Goal: Task Accomplishment & Management: Complete application form

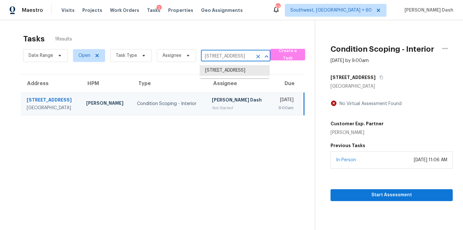
click at [213, 57] on input "132 Raptor Beak Way, Cedar Creek, TX 78612" at bounding box center [226, 56] width 51 height 10
paste input "8121 Sencillo Dr, San Diego, CA 92128"
type input "18121 Sencillo Dr, San Diego, CA 92128"
click at [220, 76] on li "18121 Sencillo Dr, San Diego, CA 92128" at bounding box center [235, 70] width 70 height 11
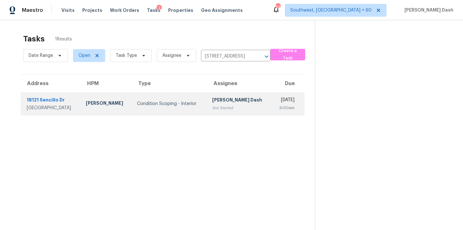
click at [161, 106] on div "Condition Scoping - Interior" at bounding box center [169, 104] width 65 height 6
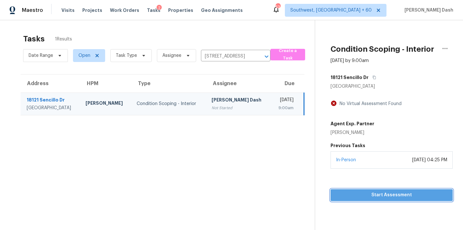
click at [403, 198] on span "Start Assessment" at bounding box center [392, 196] width 112 height 8
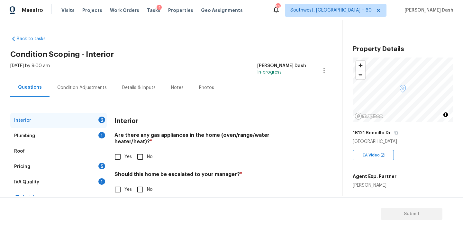
click at [35, 168] on div "Pricing 5" at bounding box center [58, 166] width 97 height 15
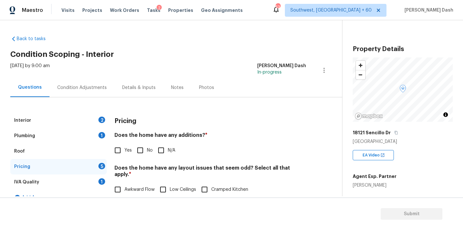
click at [113, 151] on input "Yes" at bounding box center [118, 151] width 14 height 14
checkbox input "true"
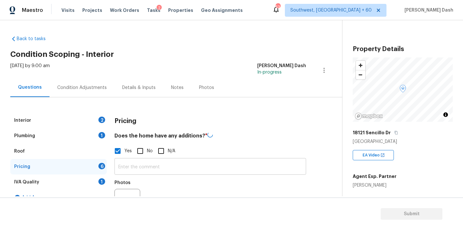
click at [129, 161] on input "text" at bounding box center [211, 167] width 192 height 15
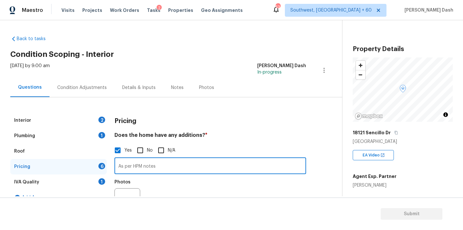
paste input "Additional dwelling unit same structure as original home. Attached to original"
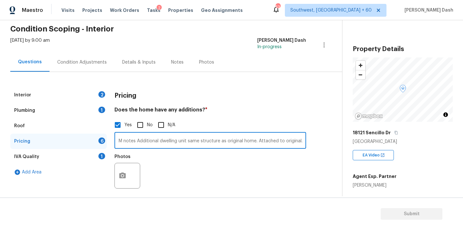
scroll to position [44, 0]
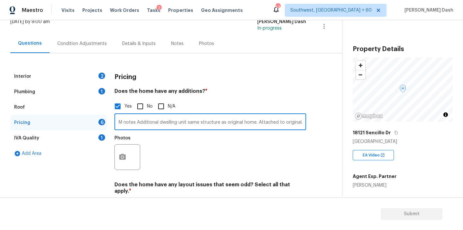
type input "As per HPM notes Additional dwelling unit same structure as original home. Atta…"
click at [120, 155] on icon "button" at bounding box center [123, 158] width 8 height 8
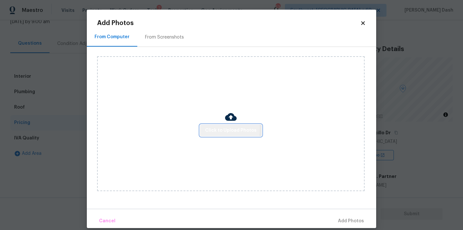
click at [214, 129] on span "Click to Upload Photos" at bounding box center [230, 131] width 51 height 8
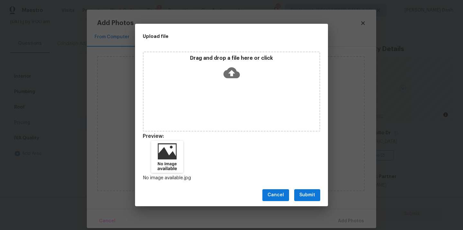
click at [313, 201] on div "Cancel Submit" at bounding box center [231, 195] width 193 height 22
click at [312, 197] on span "Submit" at bounding box center [308, 196] width 16 height 8
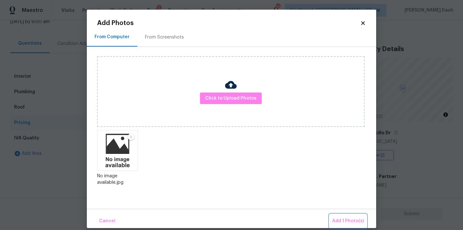
click at [345, 223] on span "Add 1 Photo(s)" at bounding box center [348, 222] width 32 height 8
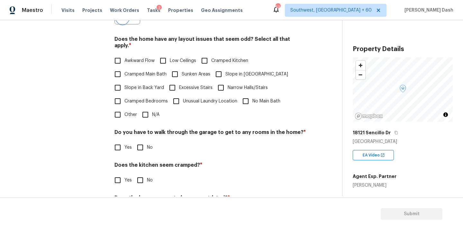
scroll to position [191, 0]
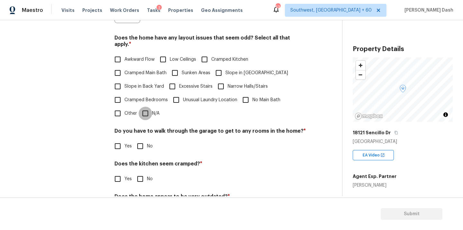
click at [145, 107] on input "N/A" at bounding box center [146, 114] width 14 height 14
checkbox input "true"
click at [142, 140] on input "No" at bounding box center [141, 147] width 14 height 14
checkbox input "true"
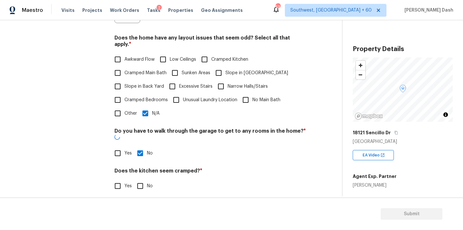
click at [142, 180] on input "No" at bounding box center [141, 187] width 14 height 14
checkbox input "true"
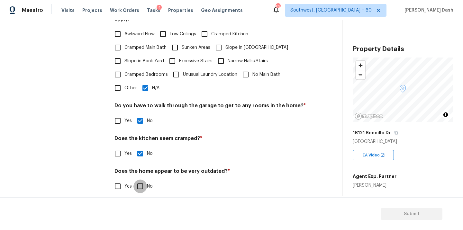
click at [142, 180] on input "No" at bounding box center [141, 187] width 14 height 14
checkbox input "true"
click at [82, 147] on div "Interior 2 Plumbing 1 Roof Pricing 1 IVA Quality 1 Add Area" at bounding box center [58, 49] width 97 height 306
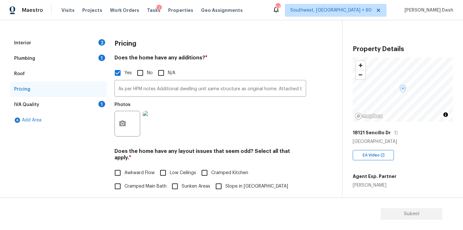
scroll to position [0, 0]
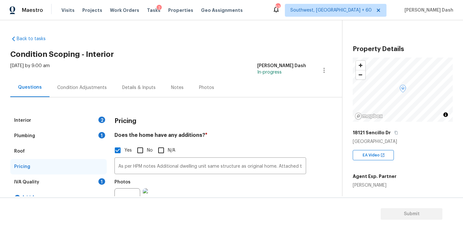
click at [98, 183] on div "IVA Quality 1" at bounding box center [58, 182] width 97 height 15
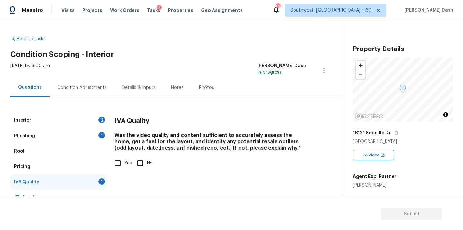
click at [126, 167] on label "Yes" at bounding box center [121, 164] width 21 height 14
click at [125, 167] on input "Yes" at bounding box center [118, 164] width 14 height 14
checkbox input "true"
click at [99, 132] on div "Plumbing 1" at bounding box center [58, 135] width 97 height 15
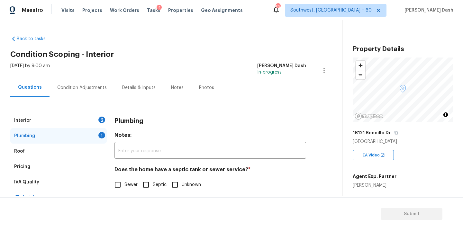
click at [123, 184] on input "Sewer" at bounding box center [118, 185] width 14 height 14
checkbox input "true"
click at [104, 124] on div "Interior 2" at bounding box center [58, 120] width 97 height 15
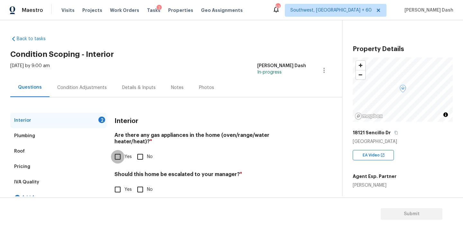
click at [123, 155] on input "Yes" at bounding box center [118, 157] width 14 height 14
checkbox input "true"
click at [141, 184] on input "No" at bounding box center [141, 191] width 14 height 14
checkbox input "true"
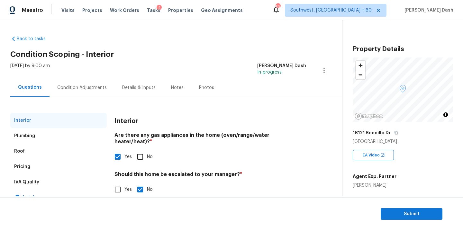
click at [67, 85] on div "Condition Adjustments" at bounding box center [82, 88] width 50 height 6
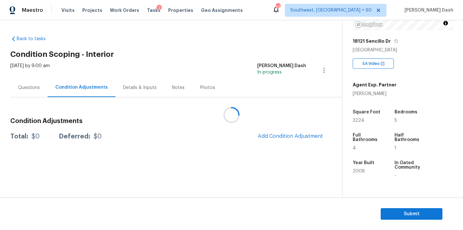
scroll to position [95, 0]
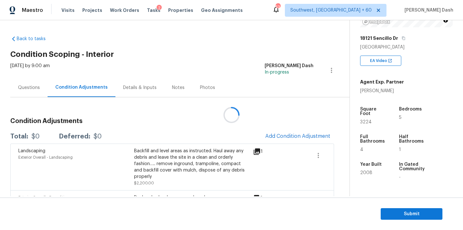
click at [287, 134] on div at bounding box center [231, 115] width 463 height 230
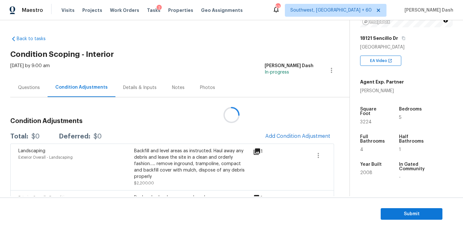
click at [287, 134] on div at bounding box center [231, 115] width 463 height 230
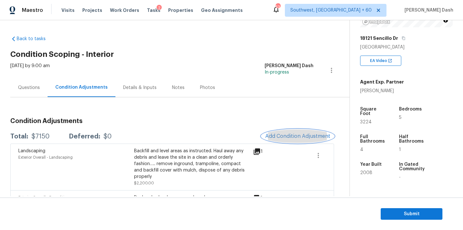
click at [275, 137] on span "Add Condition Adjustment" at bounding box center [298, 137] width 65 height 6
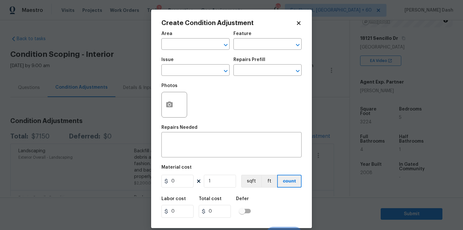
click at [173, 39] on div "Area" at bounding box center [196, 36] width 68 height 8
click at [177, 44] on input "text" at bounding box center [187, 45] width 50 height 10
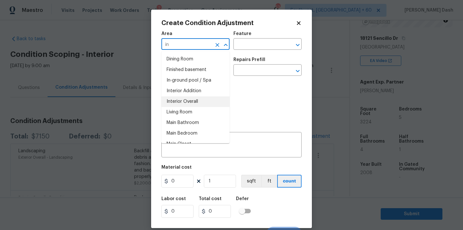
click at [177, 102] on li "Interior Overall" at bounding box center [196, 102] width 68 height 11
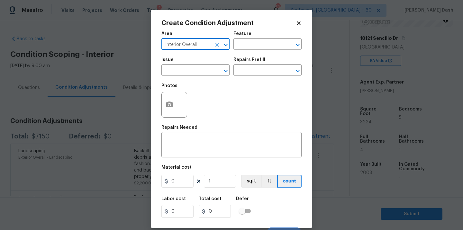
type input "Interior Overall"
click at [254, 52] on div "Area Interior Overall ​ Feature ​" at bounding box center [232, 41] width 140 height 26
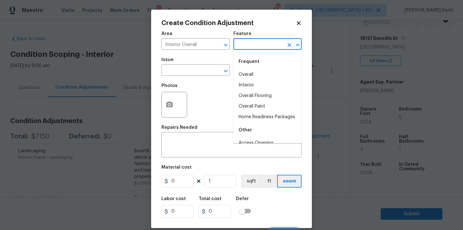
click at [254, 44] on input "text" at bounding box center [259, 45] width 50 height 10
click at [250, 111] on li "Overall Paint" at bounding box center [268, 106] width 68 height 11
type input "Overall Paint"
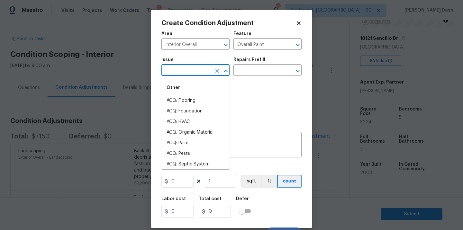
click at [201, 73] on input "text" at bounding box center [187, 71] width 50 height 10
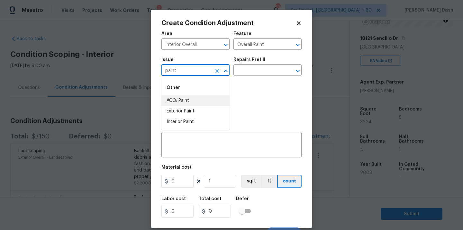
click at [187, 101] on li "ACQ: Paint" at bounding box center [196, 101] width 68 height 11
type input "ACQ: Paint"
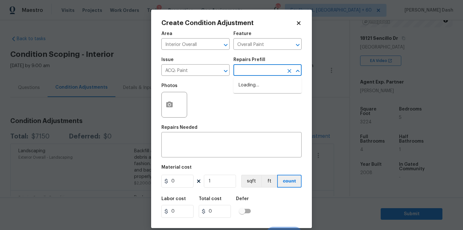
click at [247, 73] on input "text" at bounding box center [259, 71] width 50 height 10
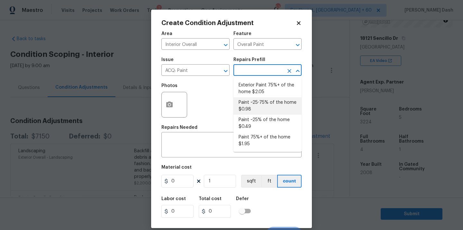
click at [248, 113] on li "Paint ~25-75% of the home $0.98" at bounding box center [268, 106] width 68 height 17
type input "Acquisition"
type textarea "Acquisition Scope: ~25 - 75% of the home needs interior paint"
type input "0.98"
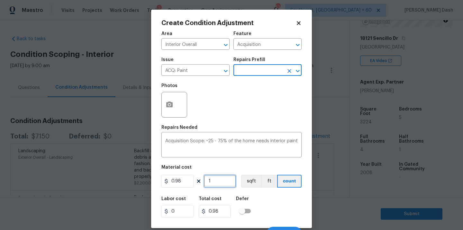
click at [220, 188] on input "1" at bounding box center [220, 181] width 32 height 13
type input "0"
type input "3"
type input "2.94"
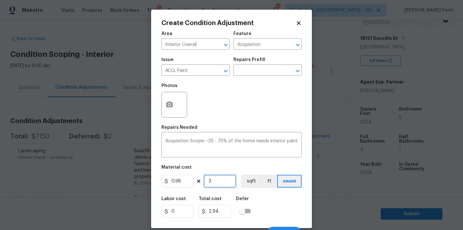
type input "32"
type input "31.36"
type input "322"
type input "315.56"
type input "3224"
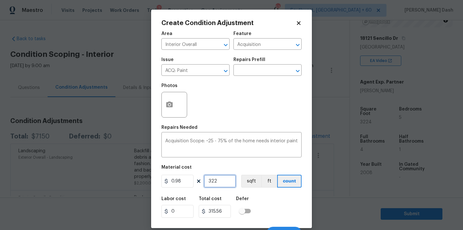
type input "3159.52"
type input "3224"
click at [257, 186] on button "sqft" at bounding box center [251, 181] width 20 height 13
click at [267, 207] on div "Labor cost 0 Total cost 3159.52 Defer" at bounding box center [232, 207] width 140 height 29
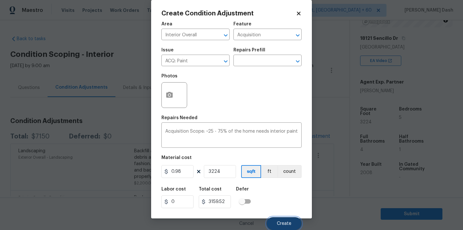
click at [286, 228] on button "Create" at bounding box center [284, 224] width 35 height 13
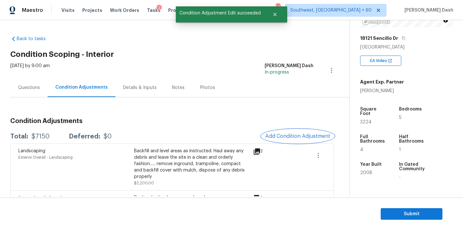
scroll to position [0, 0]
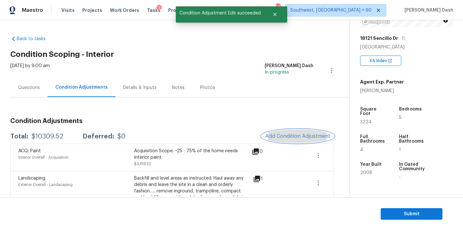
click at [280, 133] on button "Add Condition Adjustment" at bounding box center [298, 137] width 73 height 14
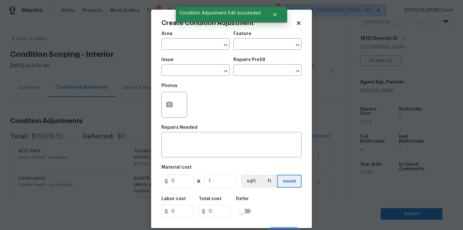
click at [280, 133] on div "Repairs Needed" at bounding box center [232, 130] width 140 height 8
click at [207, 42] on input "text" at bounding box center [187, 45] width 50 height 10
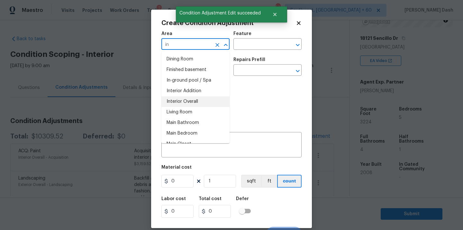
click at [199, 97] on li "Interior Overall" at bounding box center [196, 102] width 68 height 11
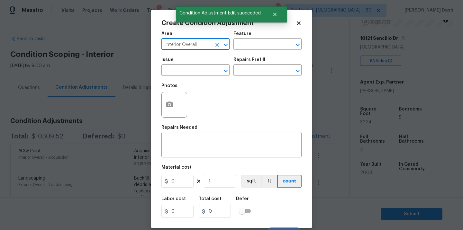
type input "Interior Overall"
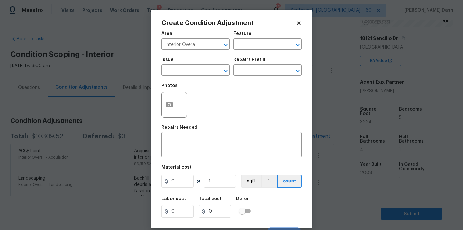
click at [242, 50] on div "Area Interior Overall ​ Feature ​" at bounding box center [232, 41] width 140 height 26
click at [243, 46] on input "text" at bounding box center [259, 45] width 50 height 10
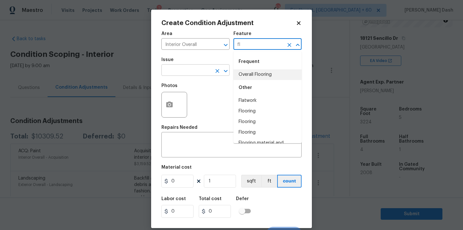
drag, startPoint x: 244, startPoint y: 71, endPoint x: 220, endPoint y: 71, distance: 23.8
click at [244, 71] on li "Overall Flooring" at bounding box center [268, 75] width 68 height 11
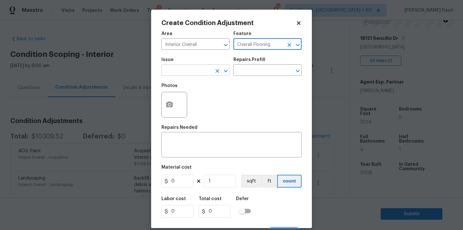
type input "Overall Flooring"
click at [204, 71] on input "text" at bounding box center [187, 71] width 50 height 10
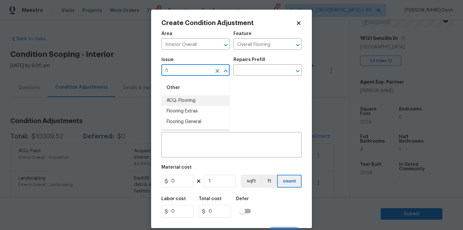
click at [192, 101] on li "ACQ: Flooring" at bounding box center [196, 101] width 68 height 11
type input "ACQ: Flooring"
click at [248, 70] on input "text" at bounding box center [259, 71] width 50 height 10
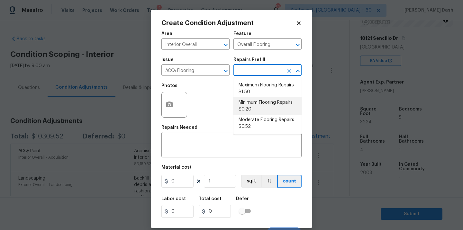
click at [250, 124] on li "Moderate Flooring Repairs $0.52" at bounding box center [268, 123] width 68 height 17
type input "Acquisition"
type textarea "Acquisition Scope: Moderate flooring repairs"
type input "0.52"
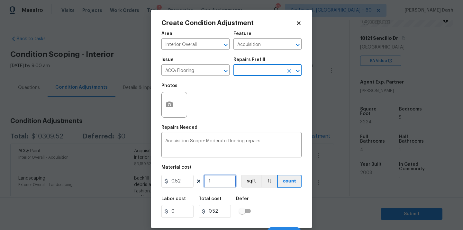
click at [214, 181] on input "1" at bounding box center [220, 181] width 32 height 13
type input "0"
type input "3"
type input "1.56"
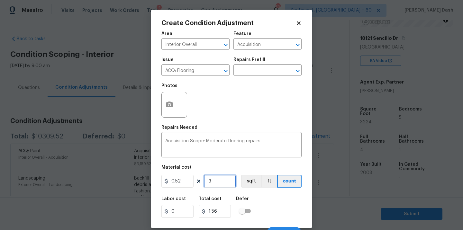
type input "32"
type input "16.64"
type input "322"
type input "167.44"
type input "3222"
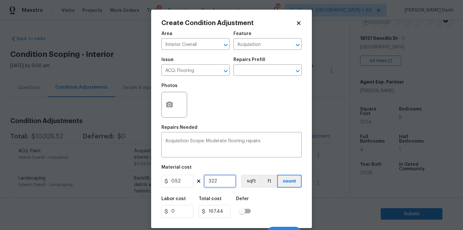
type input "1675.44"
type input "32224"
type input "16756.48"
type input "3222"
type input "1675.44"
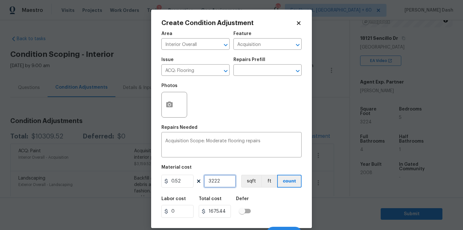
type input "322"
type input "167.44"
type input "3224"
type input "1676.48"
type input "3224"
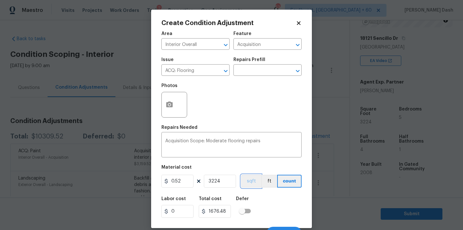
click at [249, 186] on button "sqft" at bounding box center [251, 181] width 20 height 13
click at [266, 205] on div "Labor cost 0 Total cost 1676.48 Defer" at bounding box center [232, 207] width 140 height 29
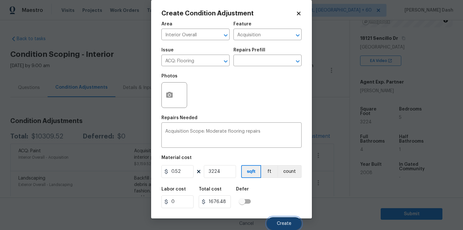
click at [283, 226] on span "Create" at bounding box center [284, 224] width 14 height 5
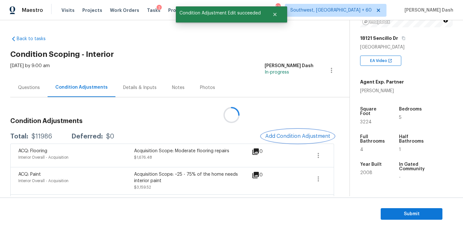
scroll to position [0, 0]
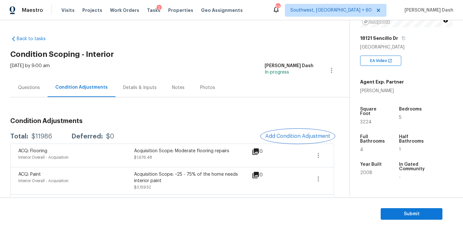
click at [275, 138] on span "Add Condition Adjustment" at bounding box center [298, 137] width 65 height 6
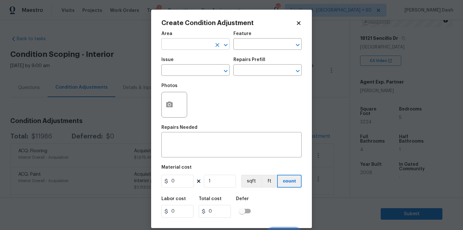
click at [201, 48] on input "text" at bounding box center [187, 45] width 50 height 10
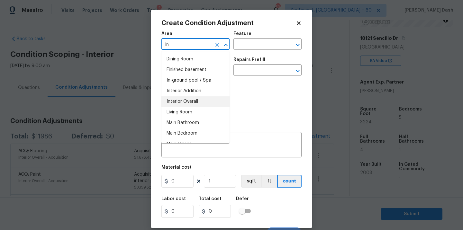
click at [200, 100] on li "Interior Overall" at bounding box center [196, 102] width 68 height 11
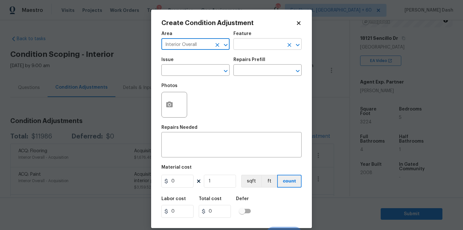
type input "Interior Overall"
click at [257, 44] on input "text" at bounding box center [259, 45] width 50 height 10
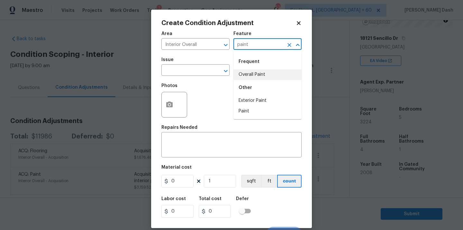
click at [260, 77] on li "Overall Paint" at bounding box center [268, 75] width 68 height 11
type input "Overall Paint"
click at [198, 71] on input "text" at bounding box center [187, 71] width 50 height 10
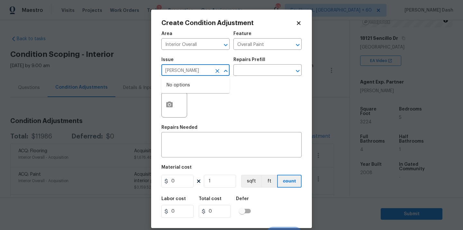
type input "pinat"
click at [216, 73] on icon "Clear" at bounding box center [218, 71] width 4 height 4
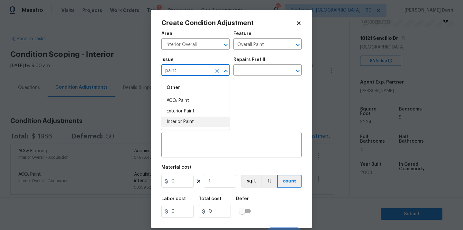
click at [204, 122] on li "Interior Paint" at bounding box center [196, 122] width 68 height 11
type input "Interior Paint"
click at [257, 70] on input "text" at bounding box center [259, 71] width 50 height 10
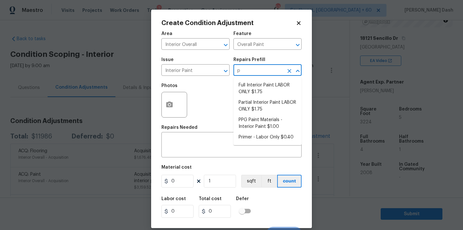
type input "pr"
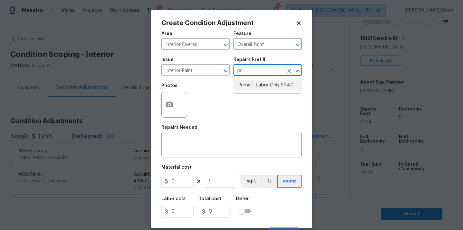
click at [255, 86] on li "Primer - Labor Only $0.40" at bounding box center [268, 85] width 68 height 11
type textarea "Interior primer - PRIMER PROVIDED BY OPENDOOR - All nails, screws, drywall anch…"
type input "0.4"
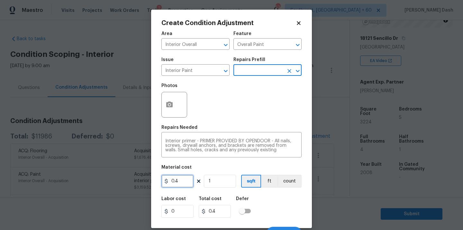
click at [183, 185] on input "0.4" at bounding box center [178, 181] width 32 height 13
type input "500"
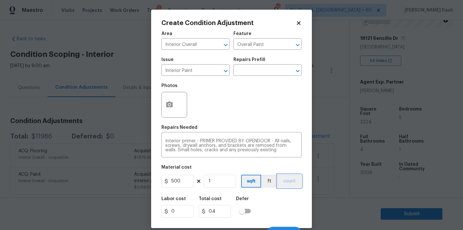
type input "500"
click at [299, 180] on button "count" at bounding box center [290, 181] width 24 height 13
click at [291, 212] on div "Labor cost 0 Total cost 500 Defer" at bounding box center [232, 207] width 140 height 29
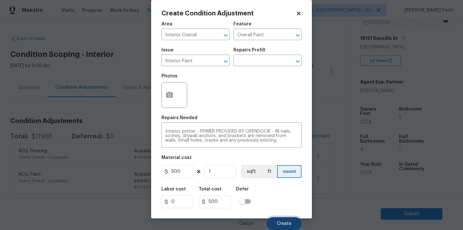
click at [290, 225] on span "Create" at bounding box center [284, 224] width 14 height 5
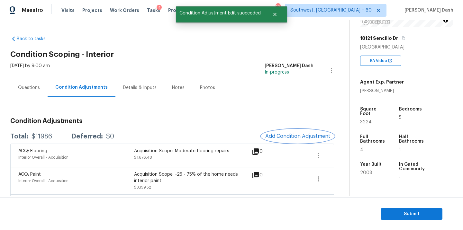
scroll to position [0, 0]
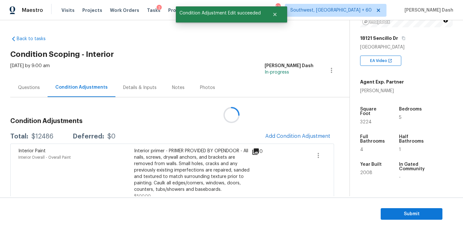
click at [43, 140] on div at bounding box center [231, 115] width 463 height 230
click at [43, 139] on div at bounding box center [231, 115] width 463 height 230
click at [43, 139] on div "$12486" at bounding box center [43, 137] width 22 height 6
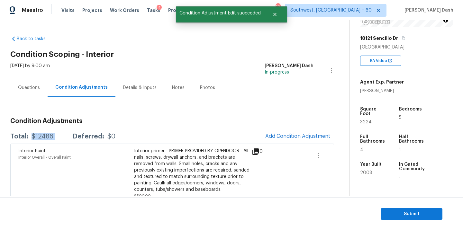
copy div "$12486"
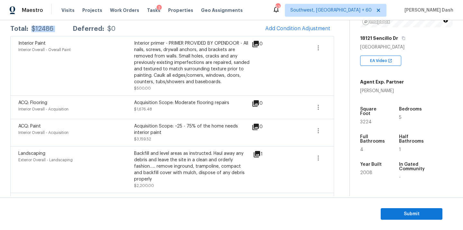
scroll to position [119, 0]
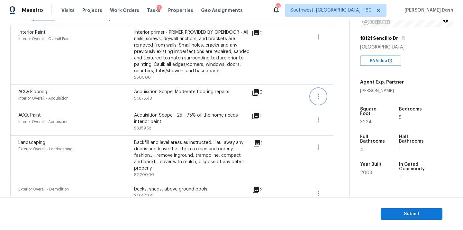
click at [322, 94] on button "button" at bounding box center [318, 96] width 15 height 15
click at [349, 92] on div "Edit" at bounding box center [355, 95] width 50 height 6
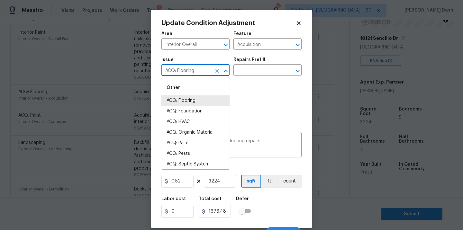
click at [205, 70] on input "ACQ: Flooring" at bounding box center [187, 71] width 50 height 10
click at [246, 106] on div "Photos" at bounding box center [232, 101] width 140 height 42
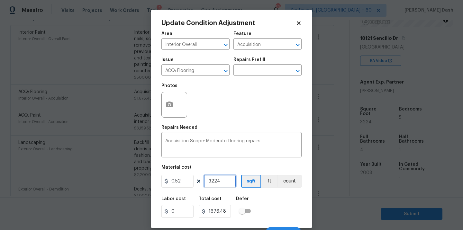
click at [220, 183] on input "3224" at bounding box center [220, 181] width 32 height 13
type input "0"
type input "1"
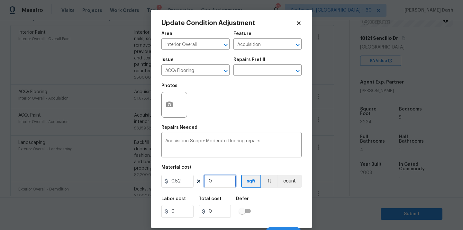
type input "0.52"
type input "14"
type input "7.28"
type input "142"
type input "73.84"
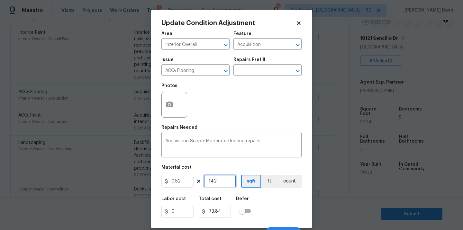
type input "1424"
type input "740.48"
type input "1424"
click at [263, 211] on div "Labor cost 0 Total cost 740.48 Defer" at bounding box center [232, 207] width 140 height 29
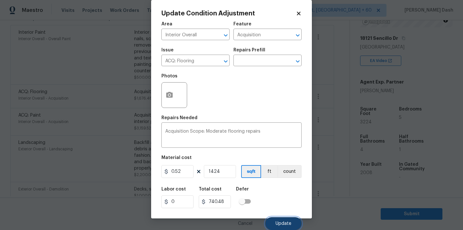
click at [276, 227] on button "Update" at bounding box center [284, 224] width 36 height 13
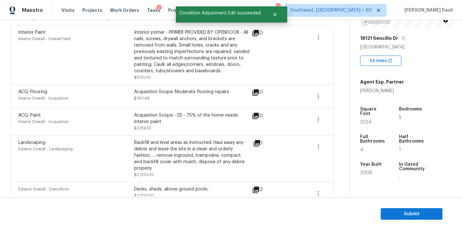
scroll to position [54, 0]
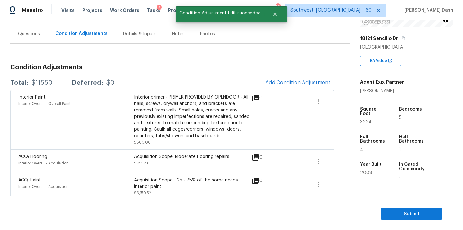
click at [277, 72] on div "Condition Adjustments Total: $11550 Deferred: $0 Add Condition Adjustment Inter…" at bounding box center [172, 208] width 324 height 299
click at [281, 83] on span "Add Condition Adjustment" at bounding box center [298, 83] width 65 height 6
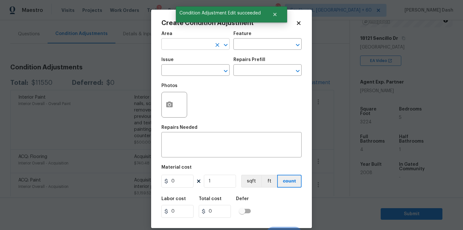
click at [205, 50] on input "text" at bounding box center [187, 45] width 50 height 10
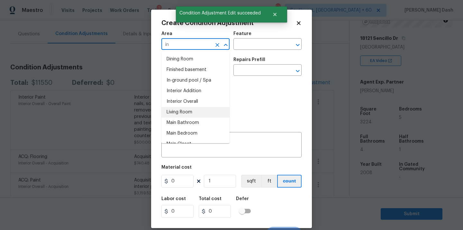
click at [199, 111] on li "Living Room" at bounding box center [196, 112] width 68 height 11
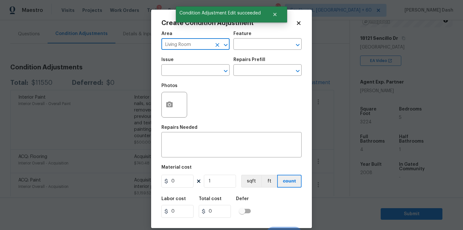
type input "Living Room"
click at [199, 107] on div "Photos" at bounding box center [232, 101] width 140 height 42
click at [213, 40] on div "Living Room ​" at bounding box center [196, 45] width 68 height 10
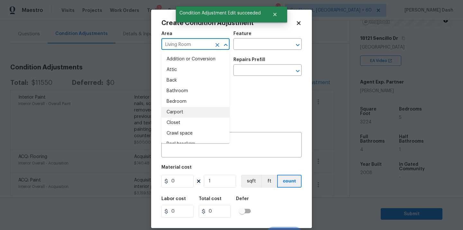
click at [215, 46] on icon "Clear" at bounding box center [217, 45] width 6 height 6
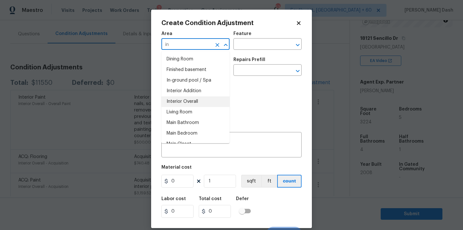
click at [197, 101] on li "Interior Overall" at bounding box center [196, 102] width 68 height 11
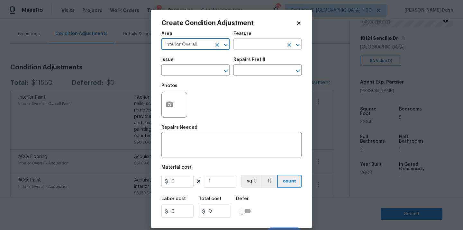
type input "Interior Overall"
click at [247, 48] on input "text" at bounding box center [259, 45] width 50 height 10
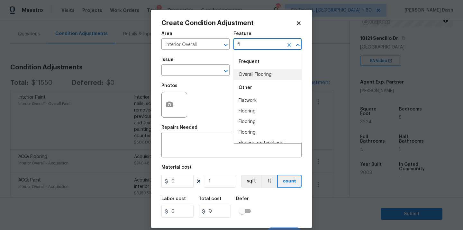
click at [252, 77] on li "Overall Flooring" at bounding box center [268, 75] width 68 height 11
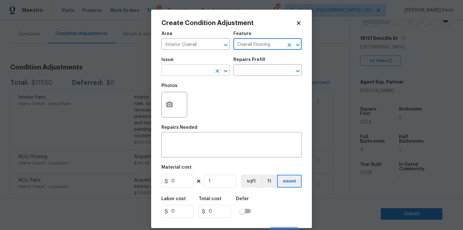
type input "Overall Flooring"
click at [198, 71] on input "text" at bounding box center [187, 71] width 50 height 10
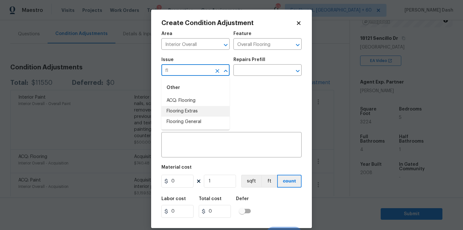
click at [182, 118] on li "Flooring General" at bounding box center [196, 122] width 68 height 11
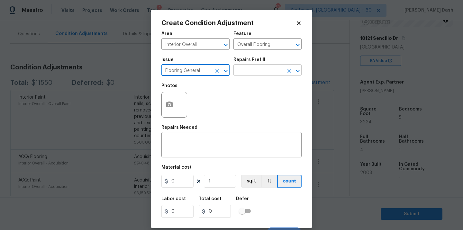
type input "Flooring General"
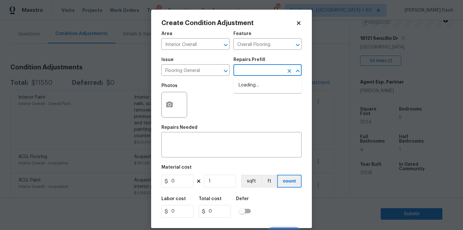
click at [254, 75] on input "text" at bounding box center [259, 71] width 50 height 10
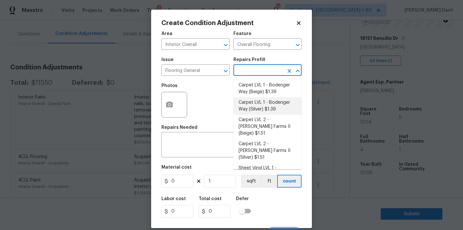
click at [252, 110] on li "Carpet LVL 1 - Bodenger Way (Silver) $1.39" at bounding box center [268, 106] width 68 height 17
type textarea "Install new carpet. (Bodenger Way [GEOGRAPHIC_DATA], Silver) at all previously …"
type input "1.39"
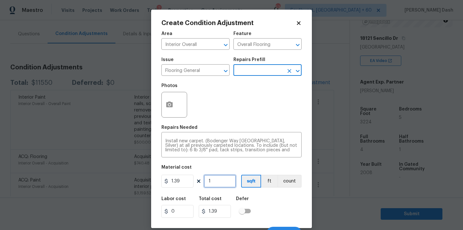
click at [215, 181] on input "1" at bounding box center [220, 181] width 32 height 13
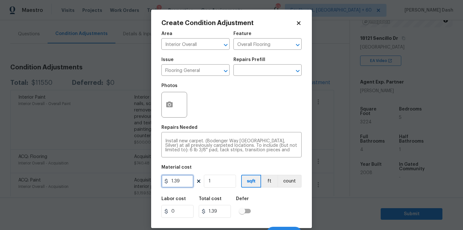
click at [179, 182] on input "1.39" at bounding box center [178, 181] width 32 height 13
type input "2"
click at [219, 186] on input "1" at bounding box center [220, 181] width 32 height 13
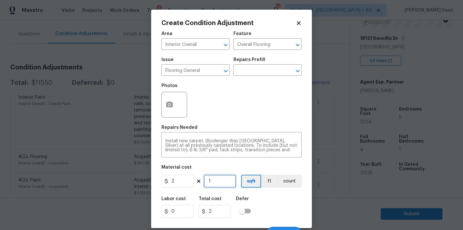
type input "18"
type input "36"
type input "180"
type input "360"
type input "1800"
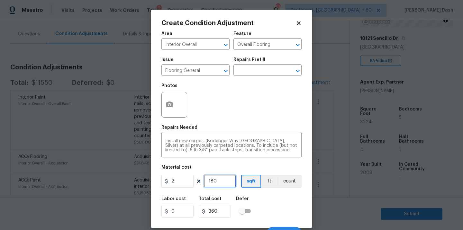
type input "3600"
type input "1800"
click at [276, 198] on div "Labor cost 0 Total cost 3600 Defer" at bounding box center [232, 207] width 140 height 29
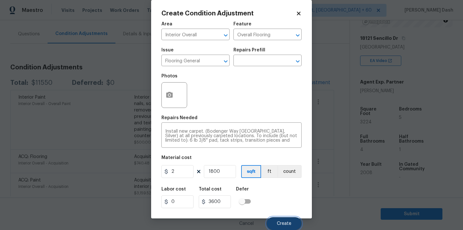
click at [287, 224] on span "Create" at bounding box center [284, 224] width 14 height 5
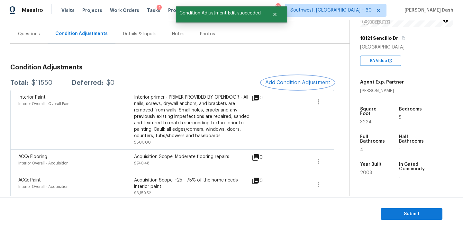
scroll to position [0, 0]
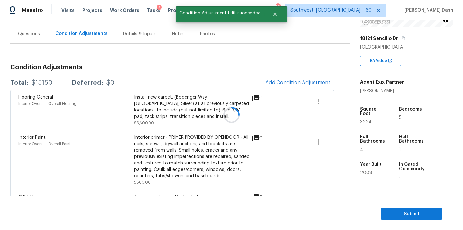
click at [42, 83] on div at bounding box center [231, 115] width 463 height 230
click at [42, 83] on div "$15150" at bounding box center [42, 83] width 21 height 6
copy div "$15150"
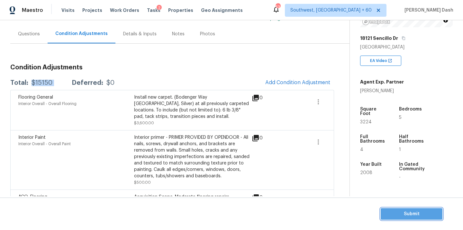
click at [399, 216] on span "Submit" at bounding box center [411, 215] width 51 height 8
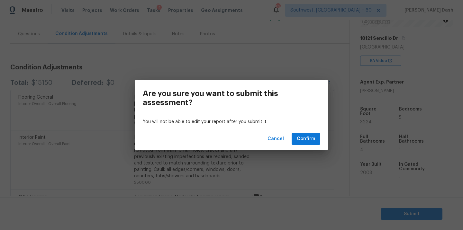
click at [312, 131] on div "Cancel Confirm" at bounding box center [231, 139] width 193 height 22
click at [312, 138] on span "Confirm" at bounding box center [306, 139] width 18 height 8
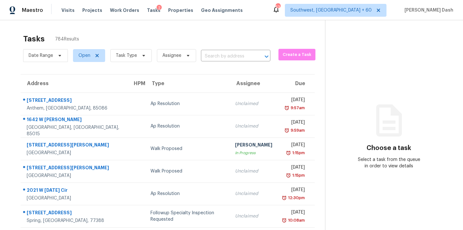
click at [219, 62] on div "Date Range Open Task Type Assignee ​" at bounding box center [147, 55] width 248 height 17
click at [218, 57] on input "text" at bounding box center [226, 56] width 51 height 10
paste input "132 Raptor Beak Way, Cedar Creek, TX 78612"
type input "132 Raptor Beak Way, Cedar Creek, TX 78612"
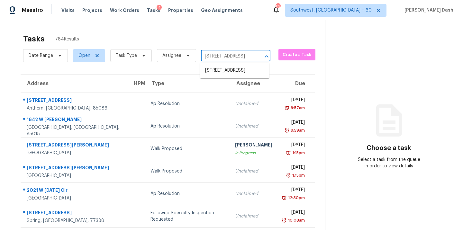
scroll to position [0, 46]
click at [222, 71] on li "132 Raptor Beak Way, Cedar Creek, TX 78612" at bounding box center [235, 70] width 70 height 11
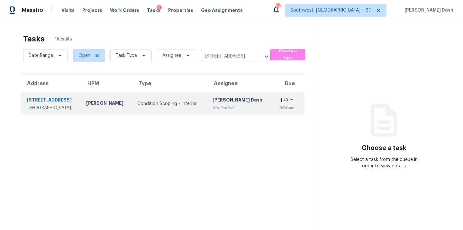
click at [141, 110] on td "Condition Scoping - Interior" at bounding box center [169, 104] width 75 height 23
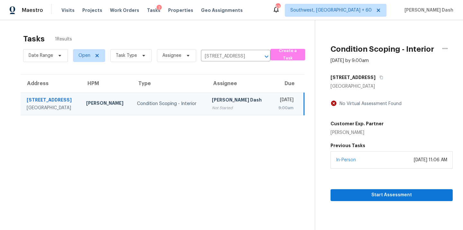
click at [179, 114] on td "Condition Scoping - Interior" at bounding box center [169, 104] width 75 height 23
click at [351, 200] on button "Start Assessment" at bounding box center [392, 196] width 122 height 12
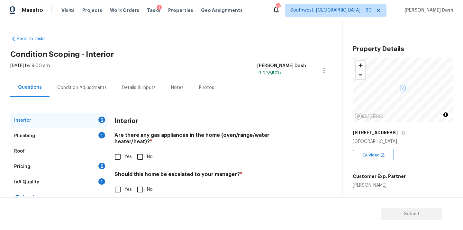
scroll to position [11, 0]
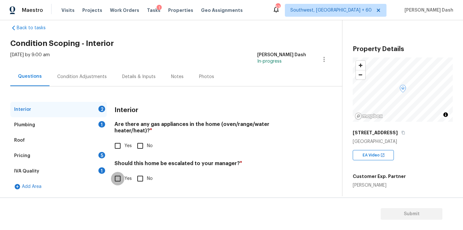
click at [115, 173] on input "Yes" at bounding box center [118, 179] width 14 height 14
checkbox input "true"
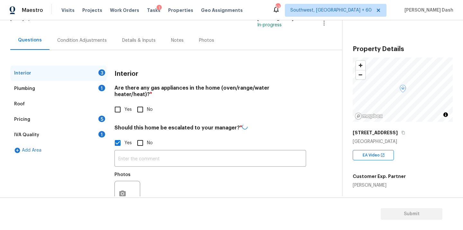
scroll to position [55, 0]
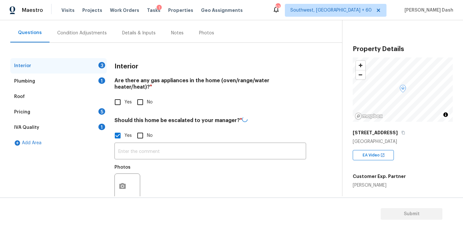
click at [133, 162] on div "Photos" at bounding box center [128, 183] width 27 height 42
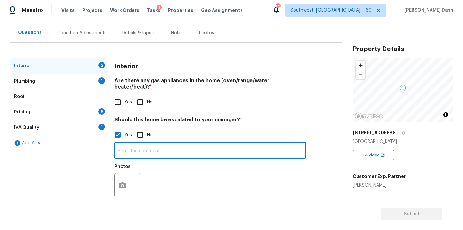
click at [133, 151] on input "text" at bounding box center [211, 151] width 192 height 15
click at [123, 173] on button "button" at bounding box center [122, 185] width 15 height 25
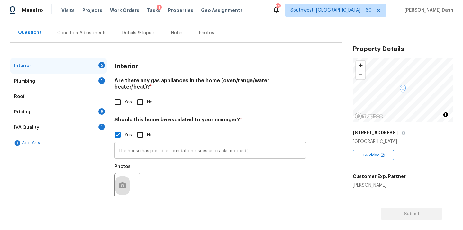
click at [256, 146] on input "The house has possible foundation issues as cracks noticed(" at bounding box center [211, 151] width 192 height 15
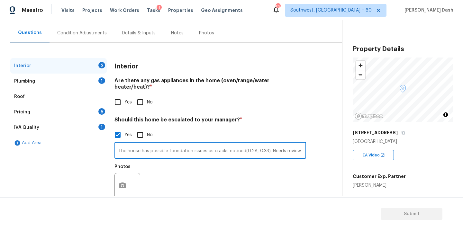
type input "The house has possible foundation issues as cracks noticed(0.28, 0.33). Needs r…"
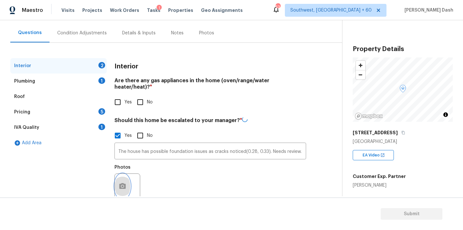
click at [125, 184] on button "button" at bounding box center [122, 186] width 15 height 25
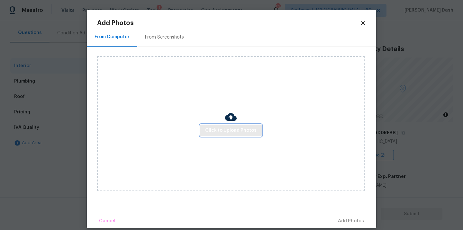
click at [204, 133] on button "Click to Upload Photos" at bounding box center [231, 131] width 62 height 12
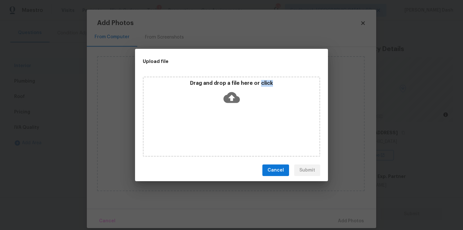
click at [204, 133] on div "Drag and drop a file here or click" at bounding box center [232, 117] width 178 height 80
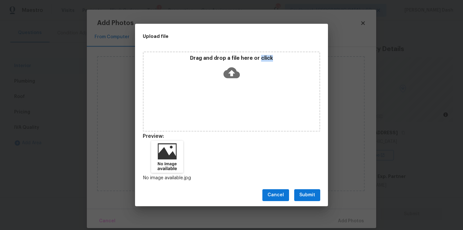
click at [307, 193] on span "Submit" at bounding box center [308, 196] width 16 height 8
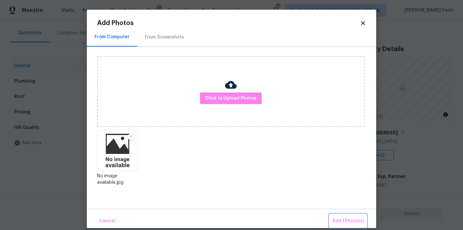
click at [350, 228] on button "Add 1 Photo(s)" at bounding box center [348, 222] width 37 height 14
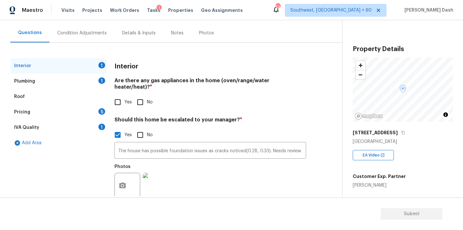
click at [45, 118] on div "Pricing 5" at bounding box center [58, 112] width 97 height 15
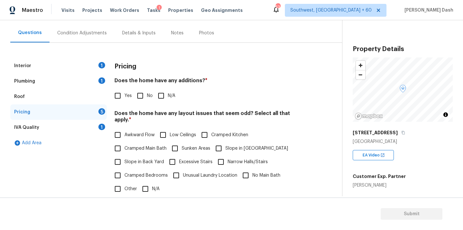
scroll to position [119, 0]
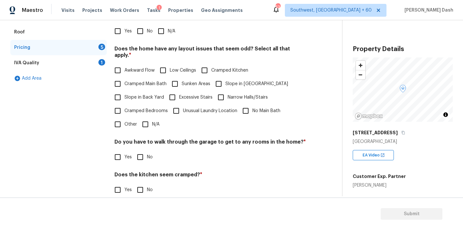
click at [110, 118] on div "Interior 1 Plumbing 1 Roof Pricing 5 IVA Quality 1 Add Area Pricing Does the ho…" at bounding box center [168, 116] width 317 height 244
click at [114, 118] on input "Other" at bounding box center [118, 125] width 14 height 14
checkbox input "true"
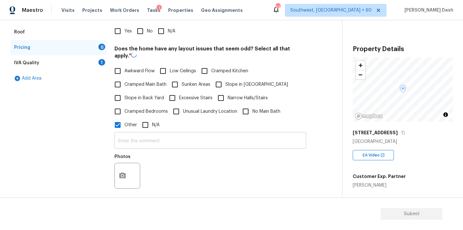
click at [139, 136] on input "text" at bounding box center [211, 141] width 192 height 15
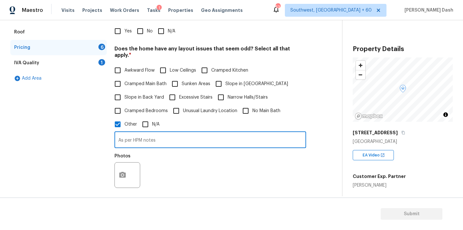
paste input "Yard slopes downward front front yard to backyard."
type input "As per HPM notes Yard slopes downward front front yard to backyard. Hence odd l…"
click at [120, 170] on button "button" at bounding box center [122, 175] width 15 height 25
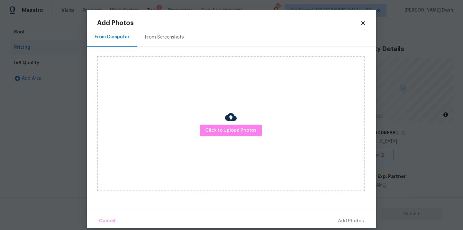
click at [223, 117] on div "Click to Upload Photos" at bounding box center [231, 123] width 268 height 135
click at [223, 130] on span "Click to Upload Photos" at bounding box center [230, 131] width 51 height 8
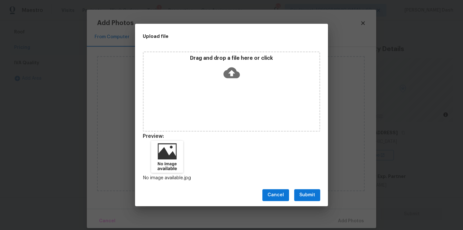
click at [305, 202] on div "Cancel Submit" at bounding box center [231, 195] width 193 height 22
click at [303, 192] on span "Submit" at bounding box center [308, 196] width 16 height 8
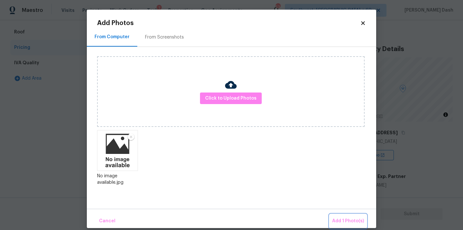
click at [351, 224] on span "Add 1 Photo(s)" at bounding box center [348, 222] width 32 height 8
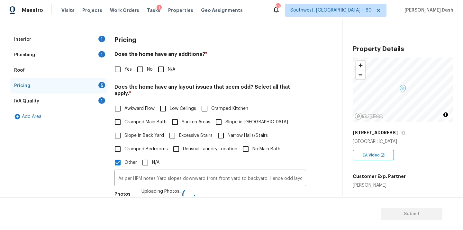
scroll to position [62, 0]
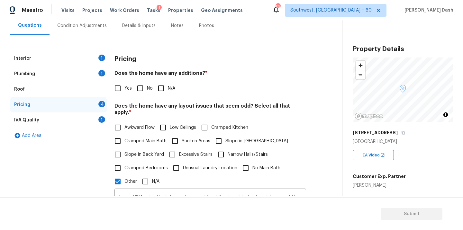
click at [140, 92] on input "No" at bounding box center [141, 89] width 14 height 14
checkbox input "true"
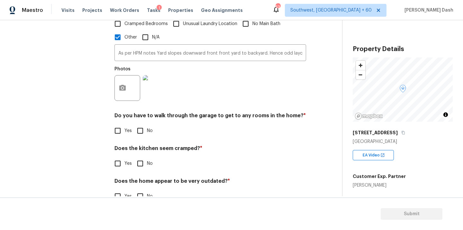
scroll to position [217, 0]
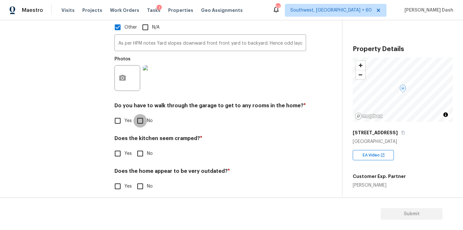
click at [140, 114] on input "No" at bounding box center [141, 121] width 14 height 14
checkbox input "true"
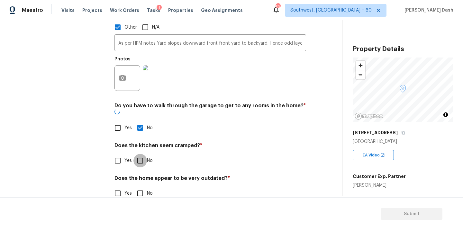
click at [140, 154] on input "No" at bounding box center [141, 161] width 14 height 14
checkbox input "true"
click at [140, 188] on input "No" at bounding box center [141, 195] width 14 height 14
checkbox input "true"
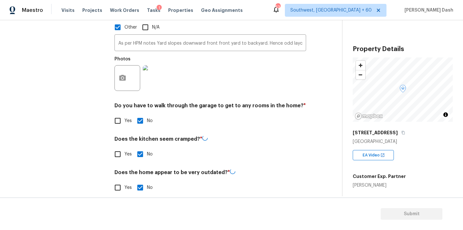
click at [95, 116] on div "Interior 1 Plumbing 1 Roof Pricing IVA Quality 1 Add Area" at bounding box center [58, 49] width 97 height 306
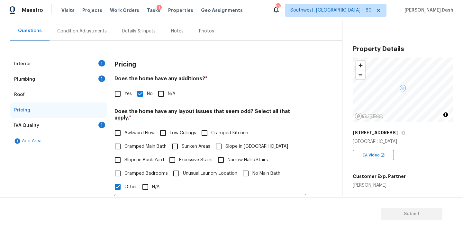
scroll to position [44, 0]
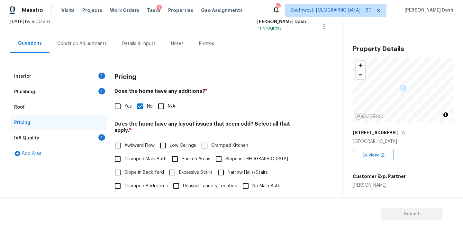
click at [93, 136] on div "IVA Quality 1" at bounding box center [58, 138] width 97 height 15
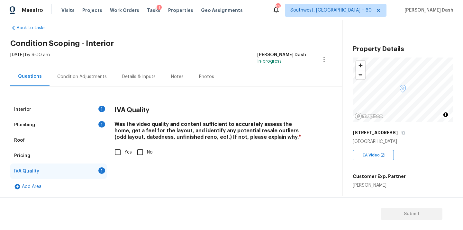
scroll to position [11, 0]
click at [127, 152] on span "Yes" at bounding box center [128, 152] width 7 height 7
click at [125, 152] on input "Yes" at bounding box center [118, 153] width 14 height 14
checkbox input "true"
click at [97, 117] on div "Interior 1" at bounding box center [58, 109] width 97 height 15
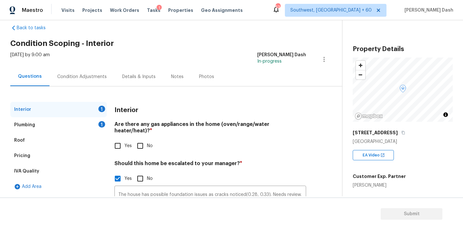
click at [109, 127] on div "Interior 1 Plumbing 1 Roof Pricing IVA Quality Add Area Interior Are there any …" at bounding box center [168, 178] width 317 height 152
click at [101, 127] on div "1" at bounding box center [101, 124] width 7 height 6
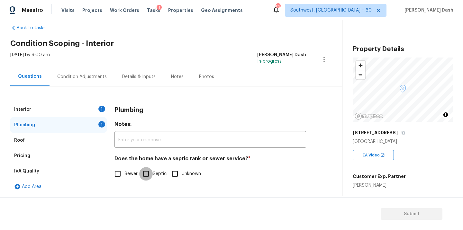
click at [152, 176] on input "Septic" at bounding box center [146, 174] width 14 height 14
checkbox input "true"
click at [94, 110] on div "Interior 1" at bounding box center [58, 109] width 97 height 15
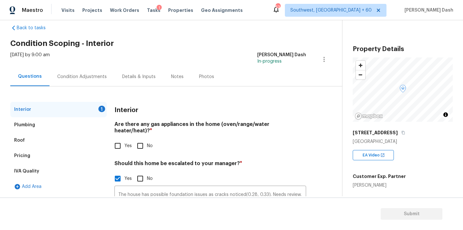
click at [140, 139] on input "No" at bounding box center [141, 146] width 14 height 14
checkbox input "true"
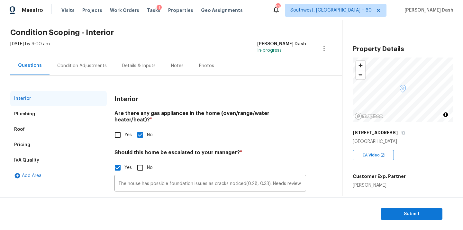
scroll to position [22, 0]
click at [86, 59] on div "Condition Adjustments" at bounding box center [82, 65] width 65 height 19
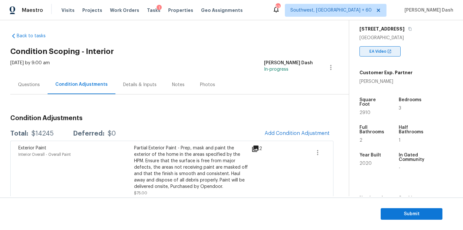
scroll to position [111, 0]
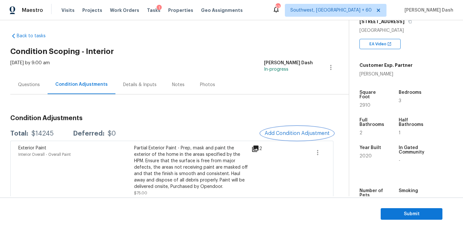
click at [287, 132] on span "Add Condition Adjustment" at bounding box center [297, 134] width 65 height 6
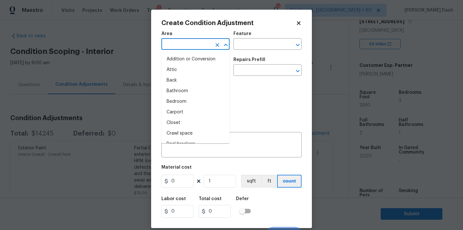
click at [202, 44] on input "text" at bounding box center [187, 45] width 50 height 10
type input "in"
click at [179, 105] on li "Interior Overall" at bounding box center [196, 102] width 68 height 11
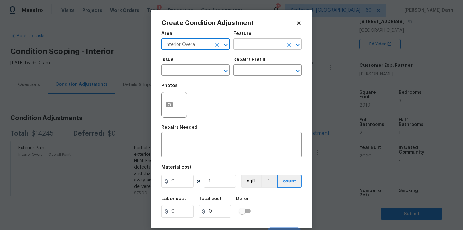
type input "Interior Overall"
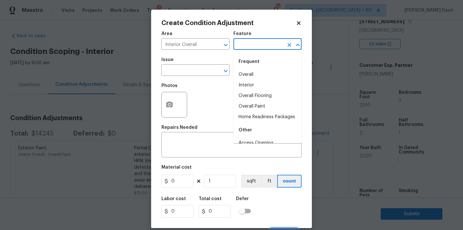
click at [248, 47] on input "text" at bounding box center [259, 45] width 50 height 10
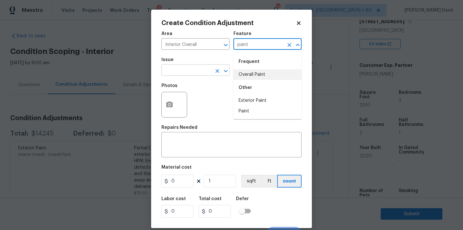
drag, startPoint x: 247, startPoint y: 70, endPoint x: 228, endPoint y: 70, distance: 19.6
click at [247, 70] on li "Overall Paint" at bounding box center [268, 75] width 68 height 11
type input "Overall Paint"
click at [187, 70] on input "text" at bounding box center [187, 71] width 50 height 10
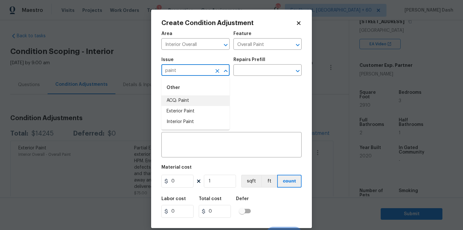
click at [185, 102] on li "ACQ: Paint" at bounding box center [196, 101] width 68 height 11
type input "ACQ: Paint"
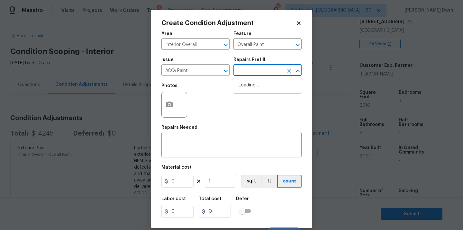
drag, startPoint x: 249, startPoint y: 71, endPoint x: 249, endPoint y: 103, distance: 31.5
click at [249, 71] on input "text" at bounding box center [259, 71] width 50 height 10
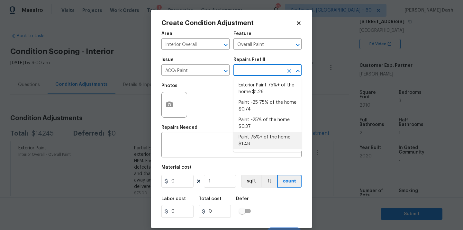
click at [249, 137] on li "Paint 75%+ of the home $1.48" at bounding box center [268, 140] width 68 height 17
type input "Acquisition"
type textarea "Acquisition Scope: 75%+ of the home will likely require interior paint"
type input "1.48"
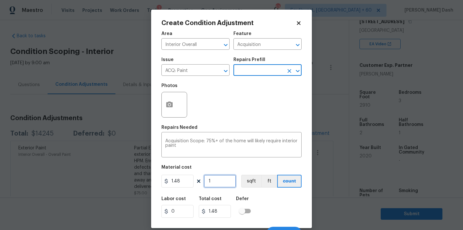
click at [217, 179] on input "1" at bounding box center [220, 181] width 32 height 13
type input "0"
type input "2"
type input "2.96"
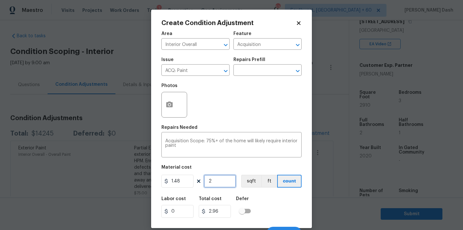
type input "29"
type input "42.92"
type input "291"
type input "430.68"
type input "2910"
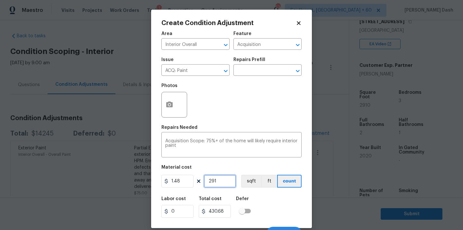
type input "4306.8"
type input "2910"
drag, startPoint x: 253, startPoint y: 185, endPoint x: 264, endPoint y: 209, distance: 26.1
click at [253, 186] on button "sqft" at bounding box center [251, 181] width 20 height 13
click at [264, 209] on div "Labor cost 0 Total cost 4306.8 Defer" at bounding box center [232, 207] width 140 height 29
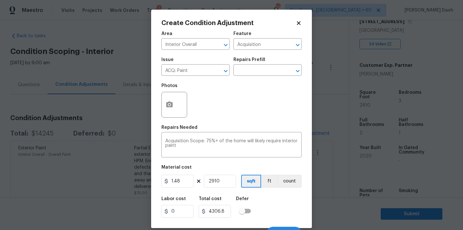
scroll to position [10, 0]
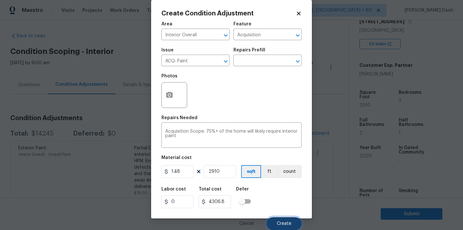
click at [290, 225] on span "Create" at bounding box center [284, 224] width 14 height 5
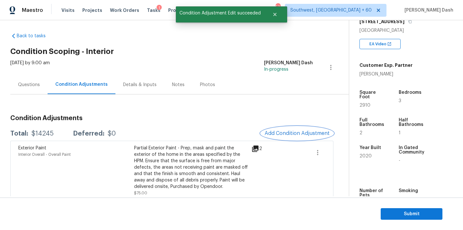
scroll to position [0, 0]
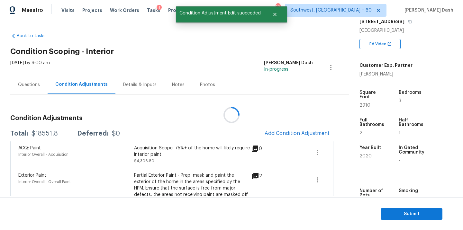
click at [301, 133] on div at bounding box center [231, 115] width 463 height 230
click at [294, 132] on span "Add Condition Adjustment" at bounding box center [297, 134] width 65 height 6
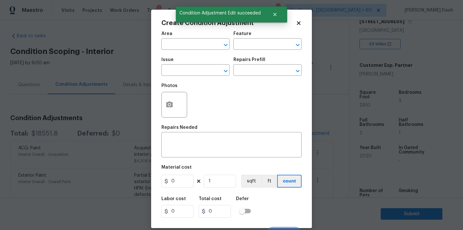
click at [206, 38] on div "Area" at bounding box center [196, 36] width 68 height 8
click at [206, 41] on input "text" at bounding box center [187, 45] width 50 height 10
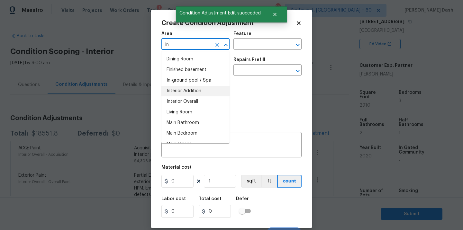
click at [208, 99] on li "Interior Overall" at bounding box center [196, 102] width 68 height 11
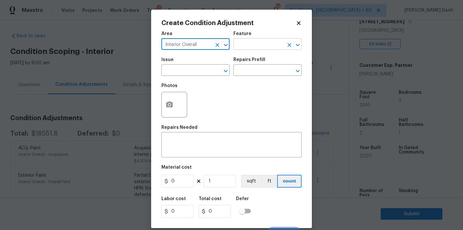
type input "Interior Overall"
click at [250, 50] on input "text" at bounding box center [259, 45] width 50 height 10
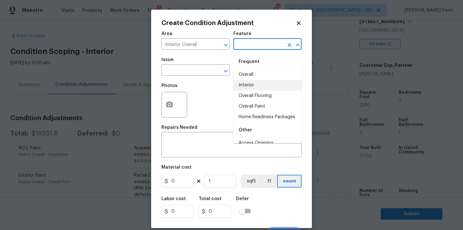
click at [253, 92] on li "Overall Flooring" at bounding box center [268, 96] width 68 height 11
type input "Overall Flooring"
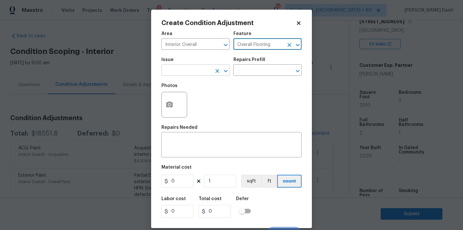
click at [204, 72] on input "text" at bounding box center [187, 71] width 50 height 10
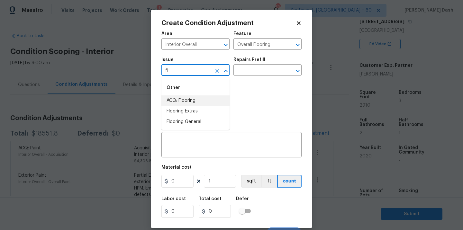
click at [188, 101] on li "ACQ: Flooring" at bounding box center [196, 101] width 68 height 11
type input "ACQ: Flooring"
click at [239, 73] on input "text" at bounding box center [259, 71] width 50 height 10
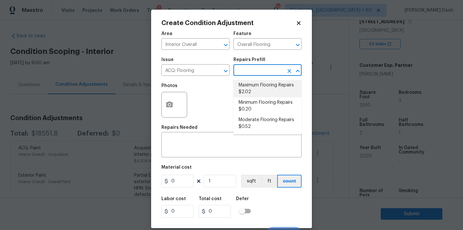
click at [244, 86] on li "Maximum Flooring Repairs $2.02" at bounding box center [268, 88] width 68 height 17
type input "Acquisition"
type textarea "Acquisition Scope: Maximum flooring repairs"
type input "2.02"
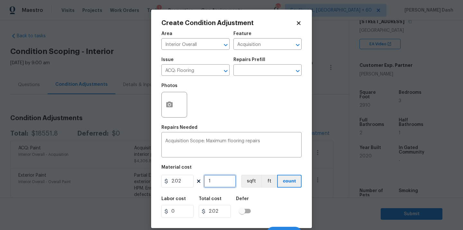
click at [221, 176] on input "1" at bounding box center [220, 181] width 32 height 13
type input "0"
type input "2"
type input "4.04"
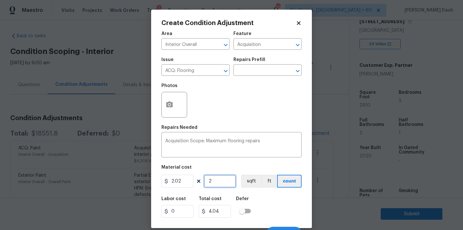
type input "29"
type input "58.58"
type input "291"
type input "587.82"
type input "2910"
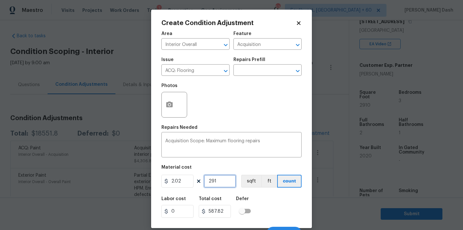
type input "5878.2"
type input "2910"
click at [250, 183] on button "sqft" at bounding box center [251, 181] width 20 height 13
click at [257, 204] on div "Labor cost 0 Total cost 5878.2 Defer" at bounding box center [232, 207] width 140 height 29
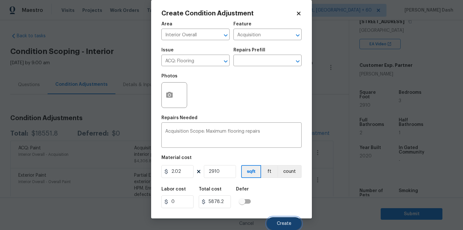
click at [276, 220] on button "Create" at bounding box center [284, 224] width 35 height 13
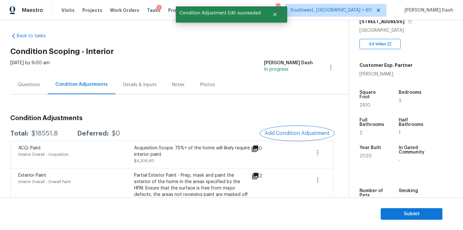
scroll to position [0, 0]
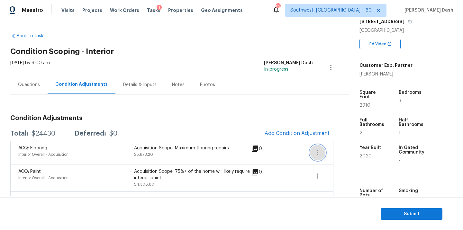
click at [314, 152] on icon "button" at bounding box center [318, 153] width 8 height 8
click at [332, 148] on div "Edit" at bounding box center [355, 151] width 50 height 6
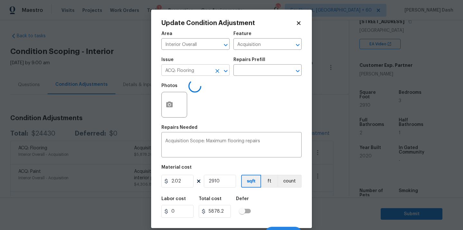
click at [200, 72] on input "ACQ: Flooring" at bounding box center [187, 71] width 50 height 10
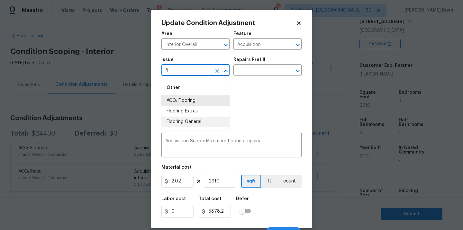
click at [199, 122] on li "Flooring General" at bounding box center [196, 122] width 68 height 11
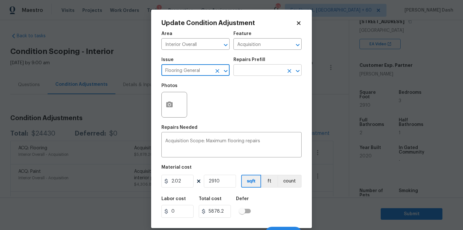
type input "Flooring General"
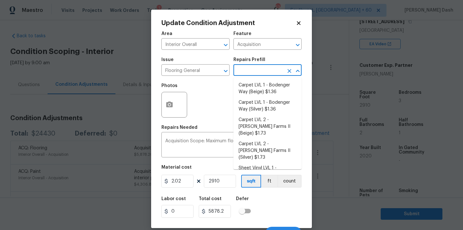
click at [253, 71] on input "text" at bounding box center [259, 71] width 50 height 10
click at [249, 109] on li "Carpet LVL 1 - Bodenger Way (Silver) $1.36" at bounding box center [268, 106] width 68 height 17
type input "Overall Flooring"
type textarea "Install new carpet. (Bodenger Way [GEOGRAPHIC_DATA], Silver) at all previously …"
type input "1.36"
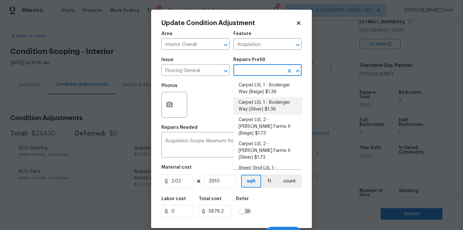
type input "3957.6"
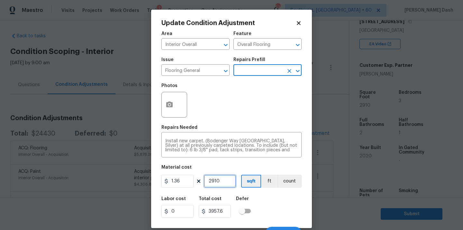
click at [223, 180] on input "2910" at bounding box center [220, 181] width 32 height 13
type input "1"
type input "1.36"
type input "12"
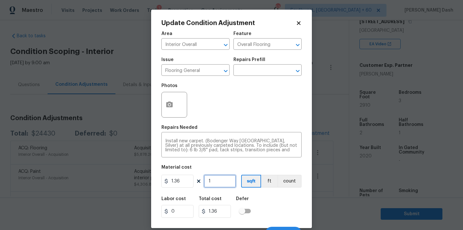
type input "16.32"
type input "120"
type input "163.2"
type input "1200"
type input "1632"
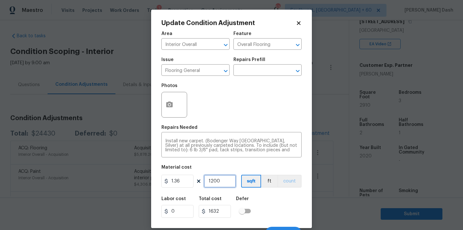
type input "1200"
click at [288, 182] on button "count" at bounding box center [290, 181] width 24 height 13
click at [288, 210] on div "Labor cost 0 Total cost 1632 Defer" at bounding box center [232, 207] width 140 height 29
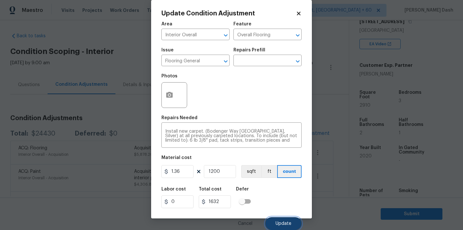
click at [282, 223] on span "Update" at bounding box center [284, 224] width 16 height 5
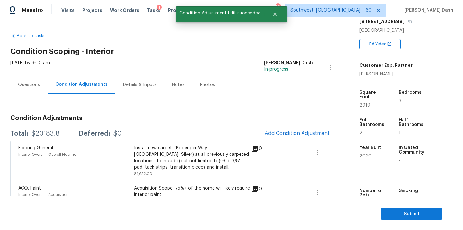
scroll to position [0, 0]
click at [291, 136] on button "Add Condition Adjustment" at bounding box center [297, 134] width 73 height 14
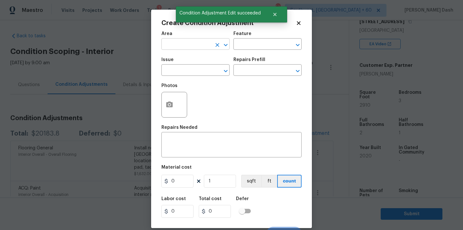
click at [192, 43] on input "text" at bounding box center [187, 45] width 50 height 10
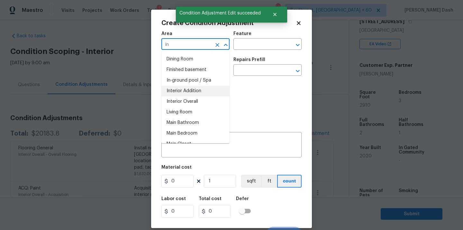
click at [186, 100] on li "Interior Overall" at bounding box center [196, 102] width 68 height 11
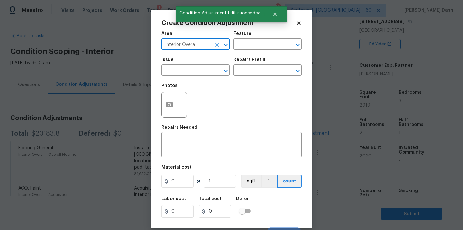
type input "Interior Overall"
click at [257, 31] on div "Area Interior Overall ​ Feature ​" at bounding box center [232, 41] width 140 height 26
click at [257, 43] on input "text" at bounding box center [259, 45] width 50 height 10
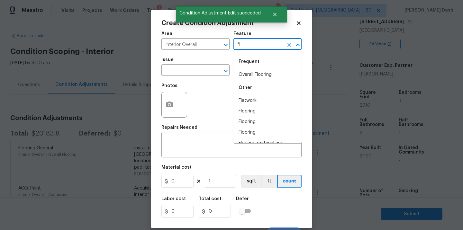
click at [257, 78] on li "Overall Flooring" at bounding box center [268, 75] width 68 height 11
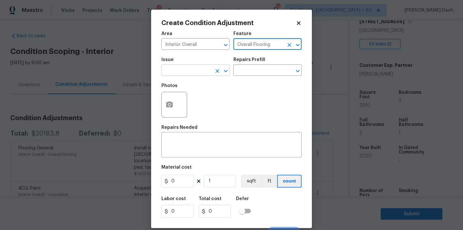
type input "Overall Flooring"
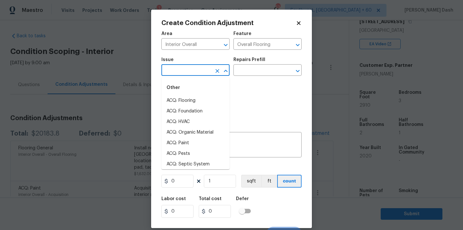
click at [192, 70] on input "text" at bounding box center [187, 71] width 50 height 10
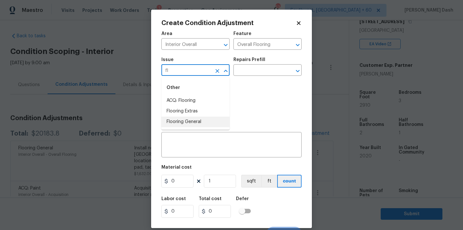
click at [190, 118] on li "Flooring General" at bounding box center [196, 122] width 68 height 11
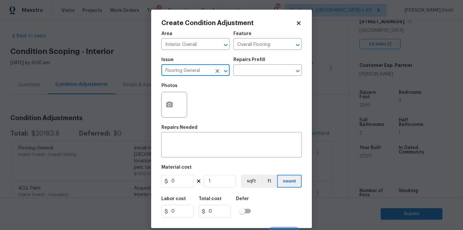
type input "Flooring General"
drag, startPoint x: 256, startPoint y: 62, endPoint x: 256, endPoint y: 79, distance: 16.4
click at [256, 69] on figure "Repairs Prefill ​" at bounding box center [268, 67] width 68 height 18
click at [256, 79] on div "Issue Flooring General ​ Repairs Prefill ​" at bounding box center [232, 67] width 140 height 26
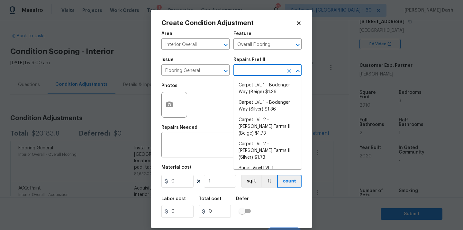
click at [256, 69] on input "text" at bounding box center [259, 71] width 50 height 10
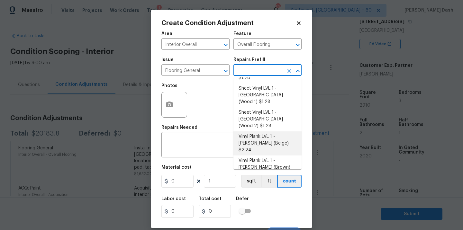
click at [249, 132] on li "Vinyl Plank LVL 1 - Knighton (Beige) $2.24" at bounding box center [268, 144] width 68 height 24
type textarea "Install LVP ([PERSON_NAME] AP835 Prairie Dust) Includes transitions, glue and a…"
type input "2.24"
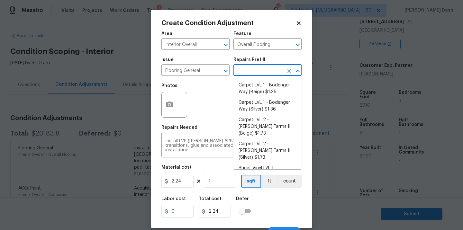
scroll to position [50, 0]
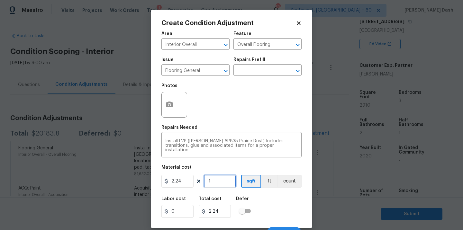
click at [222, 184] on input "1" at bounding box center [220, 181] width 32 height 13
type input "17"
type input "38.08"
type input "171"
type input "383.04"
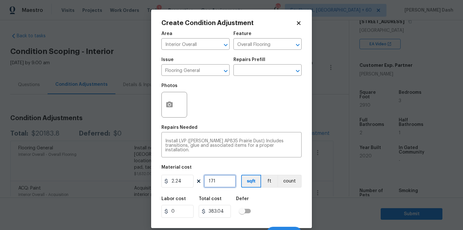
type input "1710"
type input "3830.4"
type input "1710"
click at [256, 204] on div "Labor cost 0 Total cost 3830.4 Defer" at bounding box center [232, 207] width 140 height 29
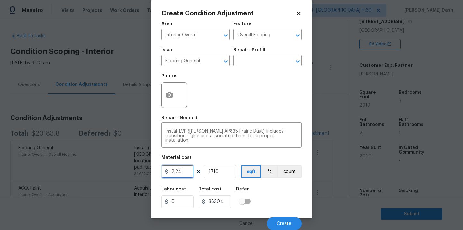
click at [188, 170] on input "2.24" at bounding box center [178, 171] width 32 height 13
type input "4.5"
type input "7695"
click at [262, 195] on div "Labor cost 0 Total cost 7695 Defer" at bounding box center [232, 197] width 140 height 29
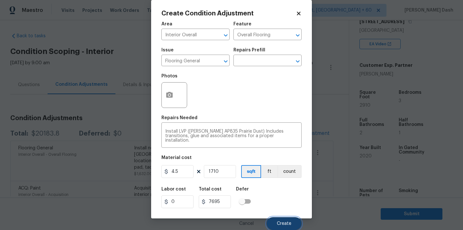
click at [283, 222] on span "Create" at bounding box center [284, 224] width 14 height 5
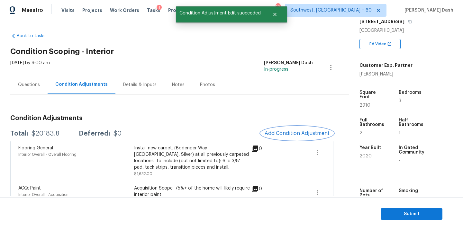
scroll to position [0, 0]
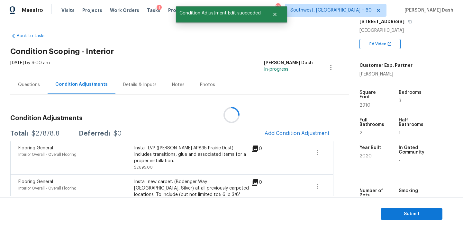
click at [290, 130] on div at bounding box center [231, 115] width 463 height 230
click at [290, 130] on button "Add Condition Adjustment" at bounding box center [297, 134] width 73 height 14
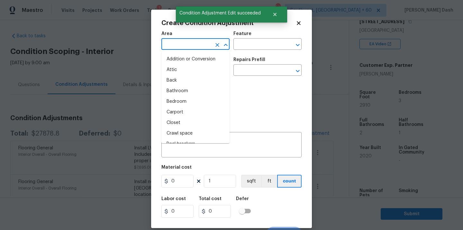
click at [190, 42] on input "text" at bounding box center [187, 45] width 50 height 10
click at [181, 100] on li "Interior Overall" at bounding box center [196, 102] width 68 height 11
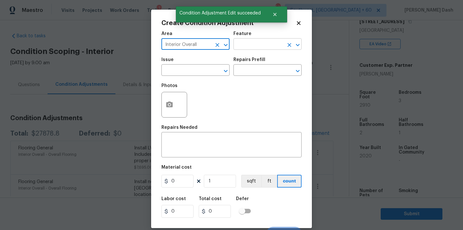
type input "Interior Overall"
click at [243, 45] on input "text" at bounding box center [259, 45] width 50 height 10
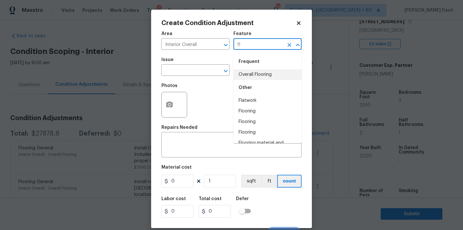
click at [249, 76] on li "Overall Flooring" at bounding box center [268, 75] width 68 height 11
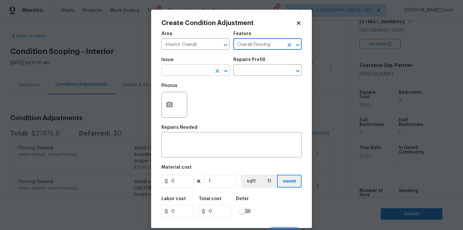
type input "Overall Flooring"
click at [191, 72] on input "text" at bounding box center [187, 71] width 50 height 10
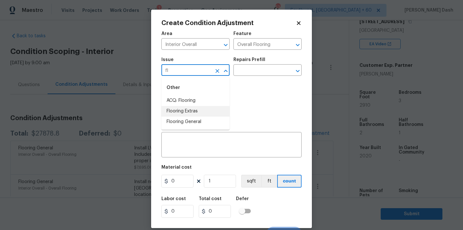
click at [186, 108] on li "Flooring Extras" at bounding box center [196, 111] width 68 height 11
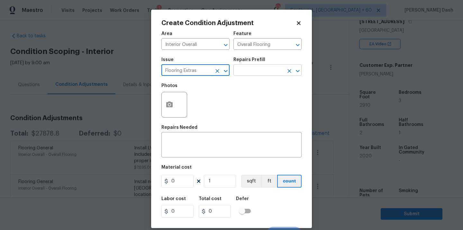
type input "Flooring Extras"
click at [247, 75] on input "text" at bounding box center [259, 71] width 50 height 10
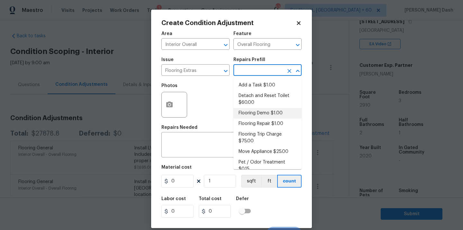
click at [251, 116] on li "Flooring Demo $1.00" at bounding box center [268, 113] width 68 height 11
type textarea "Demo existing flooring."
type input "1"
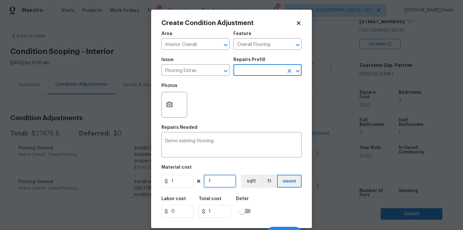
click at [220, 181] on input "1" at bounding box center [220, 181] width 32 height 13
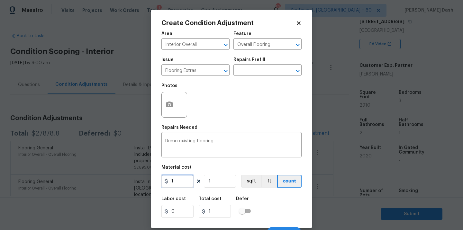
click at [188, 180] on input "1" at bounding box center [178, 181] width 32 height 13
type input "2"
click at [219, 187] on input "1" at bounding box center [220, 181] width 32 height 13
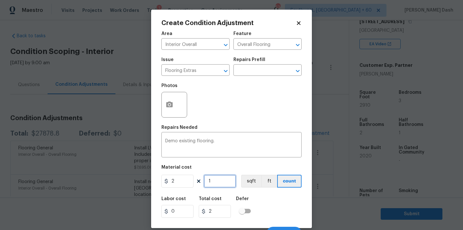
type input "0"
type input "2"
type input "4"
type input "29"
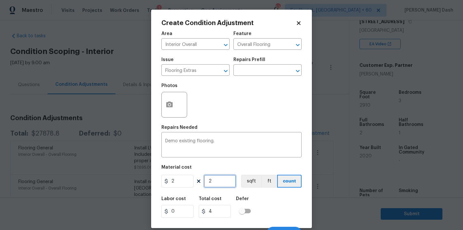
type input "58"
type input "291"
type input "582"
type input "2910"
type input "5820"
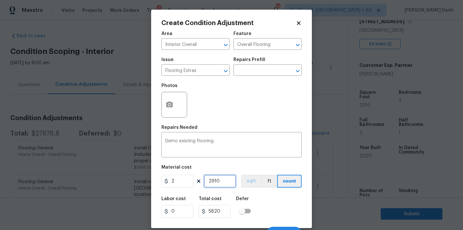
type input "2910"
drag, startPoint x: 246, startPoint y: 183, endPoint x: 250, endPoint y: 190, distance: 8.2
click at [246, 183] on button "sqft" at bounding box center [251, 181] width 20 height 13
click at [260, 206] on div "Labor cost 0 Total cost 5820 Defer" at bounding box center [232, 207] width 140 height 29
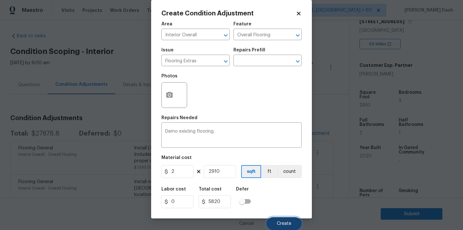
click at [276, 219] on button "Create" at bounding box center [284, 224] width 35 height 13
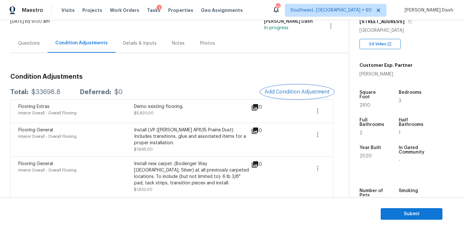
scroll to position [45, 0]
drag, startPoint x: 36, startPoint y: 45, endPoint x: 46, endPoint y: 53, distance: 13.1
click at [36, 45] on div "Questions" at bounding box center [29, 43] width 22 height 6
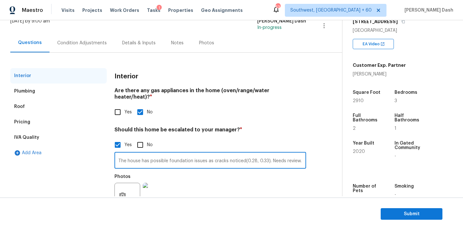
click at [247, 154] on input "The house has possible foundation issues as cracks noticed(0.28, 0.33). Needs r…" at bounding box center [211, 161] width 192 height 15
click at [248, 154] on input "The house has possible foundation issues as cracks noticed(0.28, 0.33). Needs r…" at bounding box center [211, 161] width 192 height 15
click at [268, 156] on input "The house has possible foundation issues as cracks noticed(0.28, 0.33). Needs r…" at bounding box center [211, 161] width 192 height 15
paste input "Drywall cracks in bathroom and garage only, foundation slab damaged in left sid…"
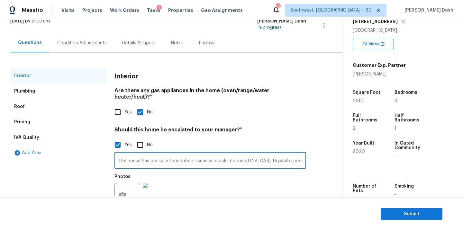
click at [265, 154] on input "The house has possible foundation issues as cracks noticed(0.28, 0.33). Drywall…" at bounding box center [211, 161] width 192 height 15
type input "The house has possible foundation issues as cracks noticed(0.28, 0.33, 2.31, 1.…"
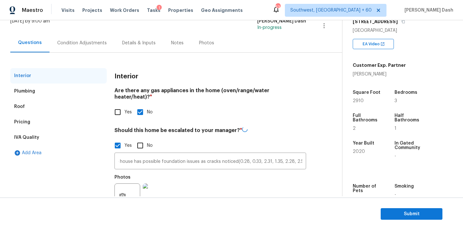
click at [269, 127] on h4 "Should this home be escalated to your manager? *" at bounding box center [211, 132] width 192 height 10
click at [189, 176] on div "Photos" at bounding box center [211, 192] width 192 height 42
click at [75, 43] on div "Condition Adjustments" at bounding box center [82, 43] width 50 height 6
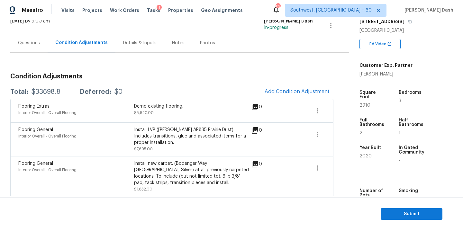
click at [45, 93] on div "$33698.8" at bounding box center [46, 92] width 29 height 6
copy div "$33698.8"
drag, startPoint x: 34, startPoint y: 41, endPoint x: 47, endPoint y: 55, distance: 19.1
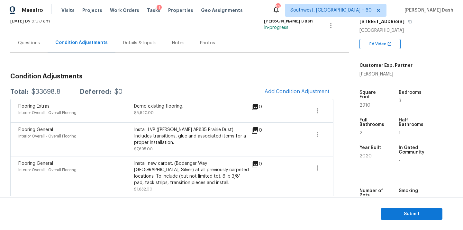
click at [34, 41] on div "Questions" at bounding box center [29, 43] width 22 height 6
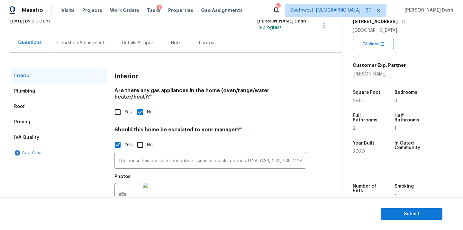
scroll to position [45, 0]
click at [31, 123] on div "Pricing" at bounding box center [58, 122] width 97 height 15
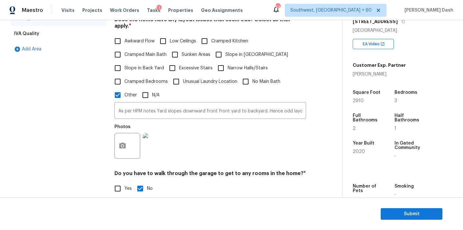
scroll to position [161, 0]
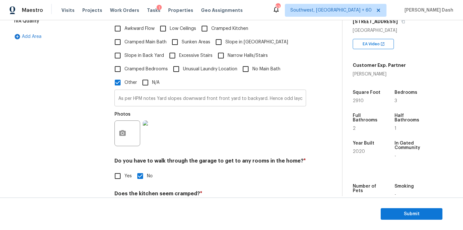
click at [158, 94] on input "As per HPM notes Yard slopes downward front front yard to backyard. Hence odd l…" at bounding box center [211, 98] width 192 height 15
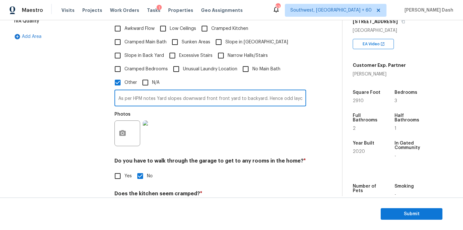
click at [158, 94] on input "As per HPM notes Yard slopes downward front front yard to backyard. Hence odd l…" at bounding box center [211, 98] width 192 height 15
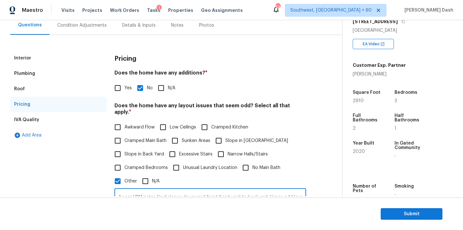
scroll to position [61, 0]
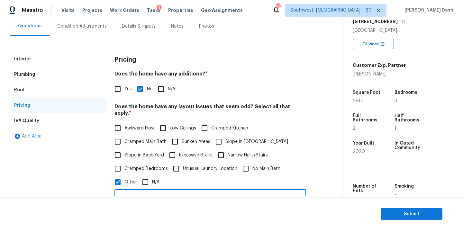
click at [24, 61] on div "Interior" at bounding box center [22, 59] width 17 height 6
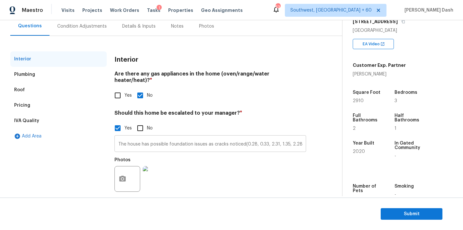
click at [151, 141] on input "The house has possible foundation issues as cracks noticed(0.28, 0.33, 2.31, 1.…" at bounding box center [211, 144] width 192 height 15
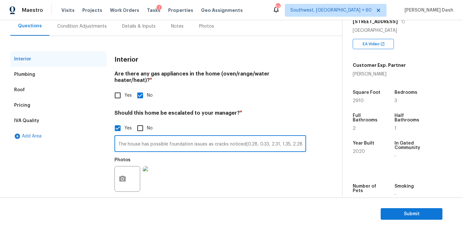
click at [151, 141] on input "The house has possible foundation issues as cracks noticed(0.28, 0.33, 2.31, 1.…" at bounding box center [211, 144] width 192 height 15
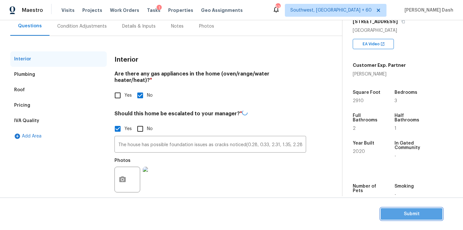
click at [410, 211] on span "Submit" at bounding box center [411, 215] width 51 height 8
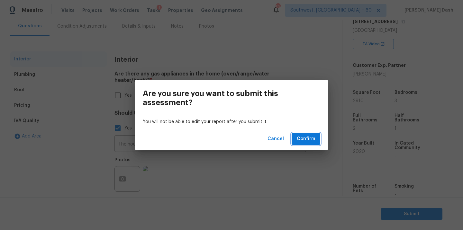
click at [312, 136] on span "Confirm" at bounding box center [306, 139] width 18 height 8
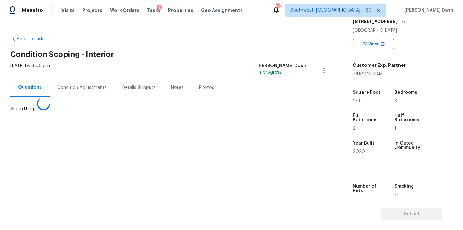
scroll to position [0, 0]
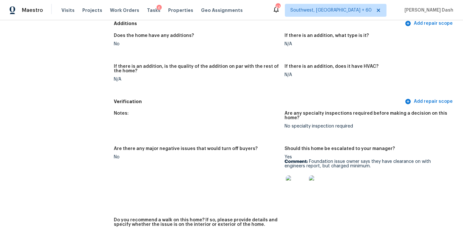
scroll to position [1191, 0]
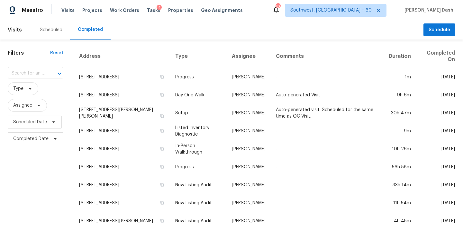
click at [48, 71] on div at bounding box center [55, 73] width 17 height 9
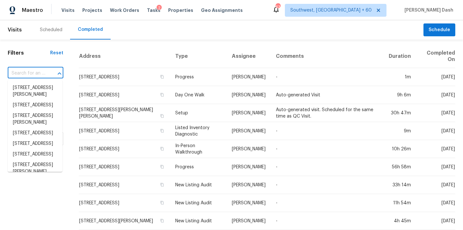
paste input "18121 Sencillo Dr, San Diego, CA 92128"
type input "18121 Sencillo Dr, San Diego, CA 92128"
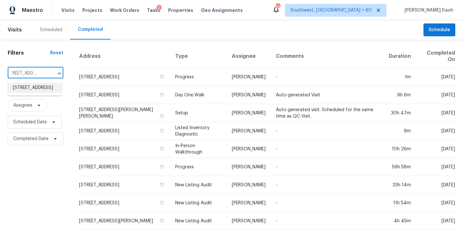
click at [33, 88] on li "18121 Sencillo Dr, San Diego, CA 92128" at bounding box center [35, 88] width 55 height 11
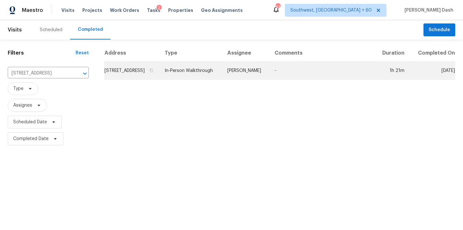
click at [222, 80] on td "In-Person Walkthrough" at bounding box center [191, 71] width 63 height 18
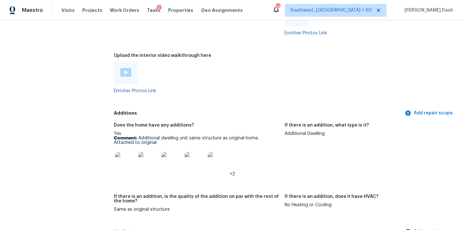
scroll to position [1326, 0]
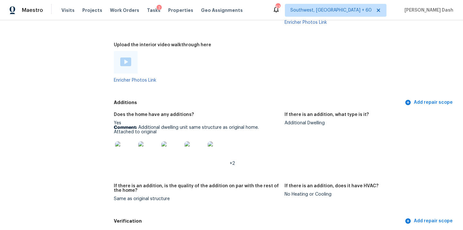
click at [126, 58] on img at bounding box center [125, 62] width 11 height 9
click at [245, 83] on figure "Upload the interior video walkthrough here Enricher Photos Link" at bounding box center [199, 68] width 171 height 50
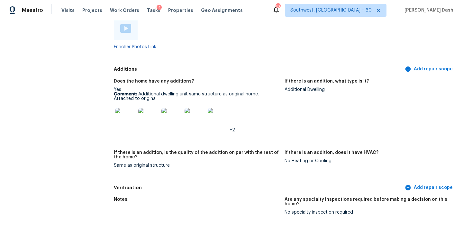
scroll to position [1391, 0]
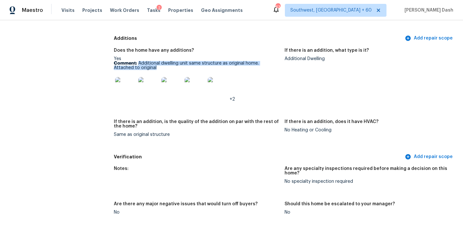
drag, startPoint x: 139, startPoint y: 54, endPoint x: 149, endPoint y: 58, distance: 10.8
click at [149, 61] on p "Comment: Additional dwelling unit same structure as original home. Attached to …" at bounding box center [197, 65] width 166 height 9
copy p "Additional dwelling unit same structure as original home. Attached to original"
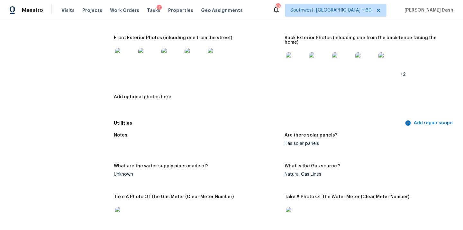
scroll to position [0, 0]
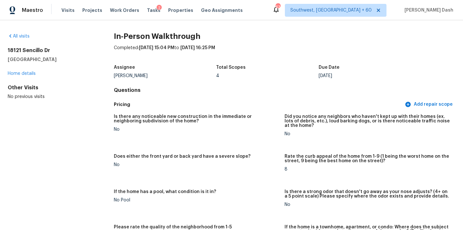
click at [27, 33] on div "All visits 18121 Sencillo Dr San Diego, CA 92128 Home details Other Visits No p…" at bounding box center [231, 125] width 463 height 210
click at [25, 37] on link "All visits" at bounding box center [19, 36] width 22 height 5
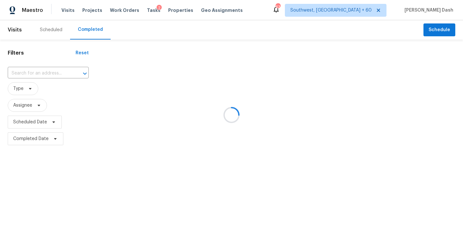
click at [54, 73] on div at bounding box center [231, 115] width 463 height 230
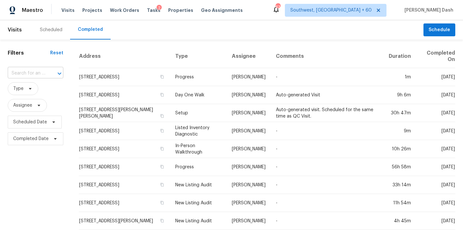
click at [22, 70] on input "text" at bounding box center [27, 74] width 38 height 10
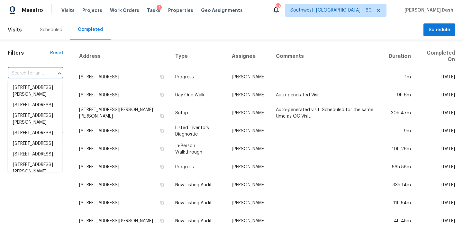
paste input "132 Raptor Beak Way, Cedar Creek, TX 78612"
type input "132 Raptor Beak Way, Cedar Creek, TX 78612"
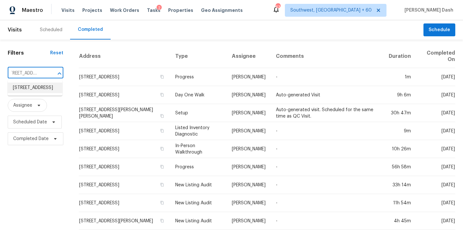
click at [31, 89] on li "132 Raptor Beak Way, Cedar Creek, TX 78612" at bounding box center [35, 88] width 55 height 11
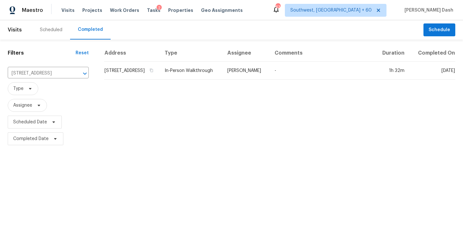
click at [222, 79] on td "In-Person Walkthrough" at bounding box center [191, 71] width 63 height 18
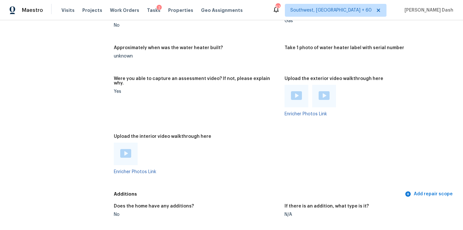
scroll to position [1357, 0]
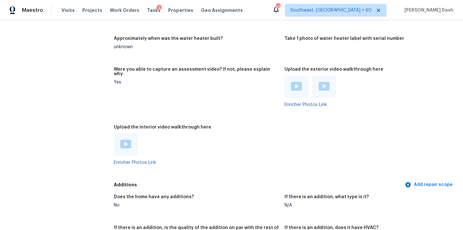
click at [126, 140] on img at bounding box center [125, 144] width 11 height 9
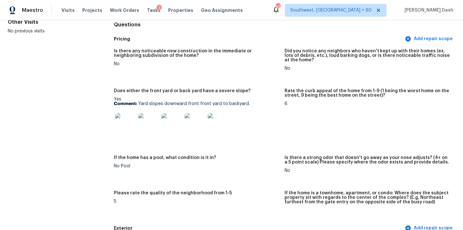
scroll to position [83, 0]
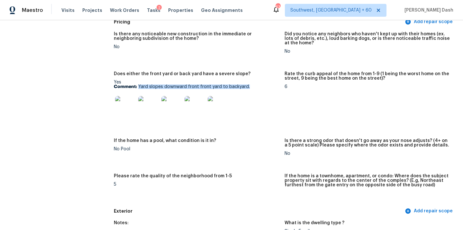
drag, startPoint x: 138, startPoint y: 88, endPoint x: 253, endPoint y: 87, distance: 114.9
click at [253, 87] on p "Comment: Yard slopes downward front front yard to backyard." at bounding box center [197, 87] width 166 height 5
copy p "Yard slopes downward front front yard to backyard."
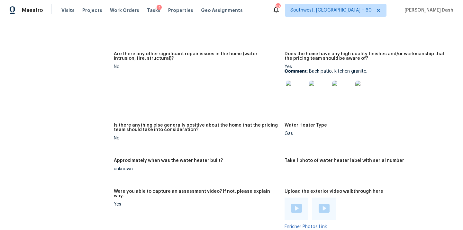
scroll to position [1296, 0]
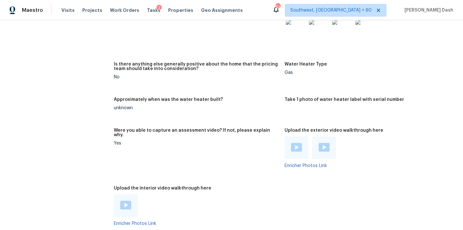
click at [125, 201] on img at bounding box center [125, 205] width 11 height 9
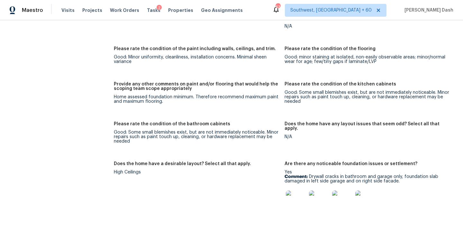
scroll to position [1056, 0]
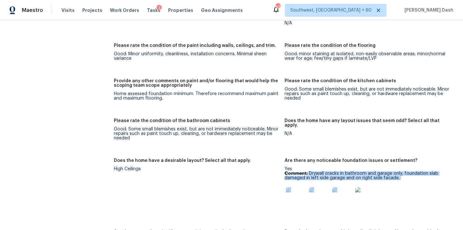
drag, startPoint x: 308, startPoint y: 164, endPoint x: 406, endPoint y: 173, distance: 97.9
click at [406, 173] on div "Yes Comment: Drywall cracks in bathroom and garage only, foundation slab damage…" at bounding box center [368, 189] width 166 height 45
copy div "Drywall cracks in bathroom and garage only, foundation slab damaged in left sid…"
click at [399, 184] on div at bounding box center [368, 198] width 166 height 28
drag, startPoint x: 309, startPoint y: 165, endPoint x: 402, endPoint y: 172, distance: 93.6
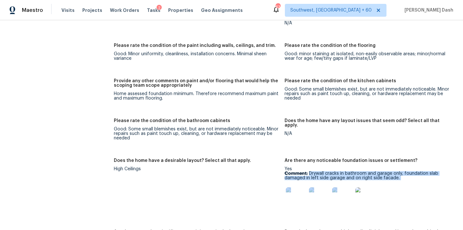
click at [402, 172] on div "Yes Comment: Drywall cracks in bathroom and garage only, foundation slab damage…" at bounding box center [368, 189] width 166 height 45
drag, startPoint x: 397, startPoint y: 170, endPoint x: 310, endPoint y: 164, distance: 86.8
click at [310, 172] on p "Comment: Drywall cracks in bathroom and garage only, foundation slab damaged in…" at bounding box center [368, 176] width 166 height 9
copy p "Drywall cracks in bathroom and garage only, foundation slab damaged in left sid…"
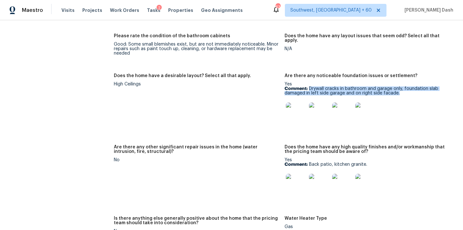
scroll to position [1164, 0]
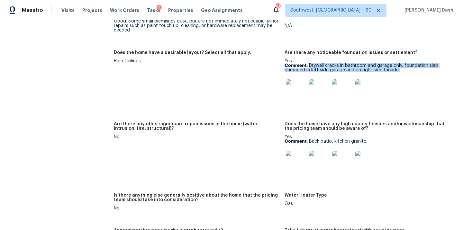
click at [296, 80] on img at bounding box center [296, 90] width 21 height 21
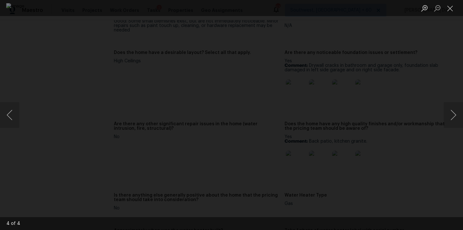
click at [59, 59] on div "Lightbox" at bounding box center [231, 115] width 463 height 230
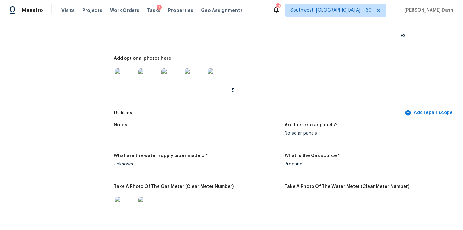
scroll to position [0, 0]
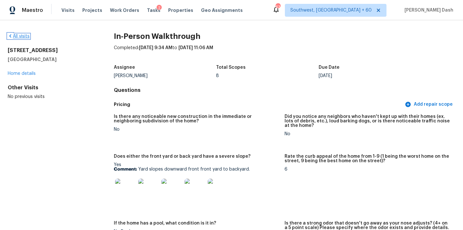
click at [26, 38] on link "All visits" at bounding box center [19, 36] width 22 height 5
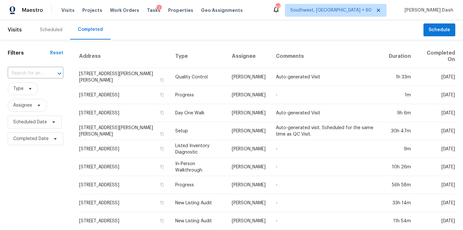
click at [29, 67] on div "​" at bounding box center [36, 74] width 56 height 14
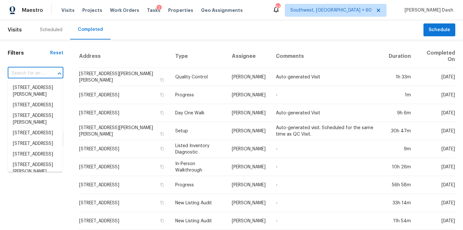
click at [29, 74] on input "text" at bounding box center [27, 74] width 38 height 10
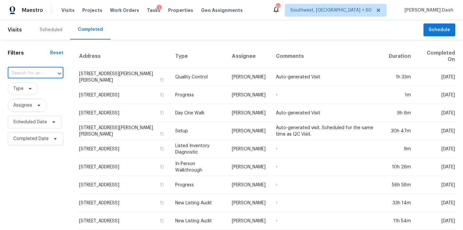
paste input "426 Garden Grove Rd, Fort Mill, SC 29708"
type input "426 Garden Grove Rd, Fort Mill, SC 29708"
click at [31, 87] on li "426 Garden Grove Rd, Fort Mill, SC 29708" at bounding box center [35, 88] width 55 height 11
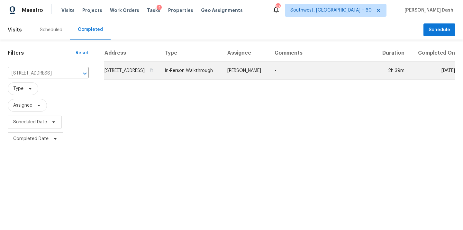
click at [217, 74] on td "In-Person Walkthrough" at bounding box center [191, 71] width 63 height 18
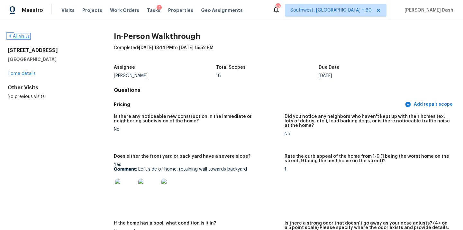
click at [23, 35] on link "All visits" at bounding box center [19, 36] width 22 height 5
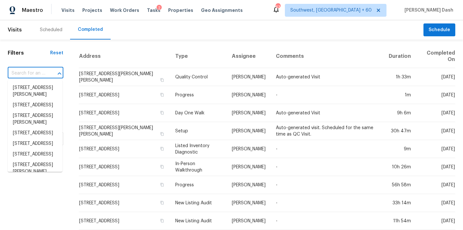
click at [33, 75] on input "text" at bounding box center [27, 74] width 38 height 10
paste input "4297 Canewood Ln, Indian Trail, NC 28079"
type input "4297 Canewood Ln, Indian Trail, NC 28079"
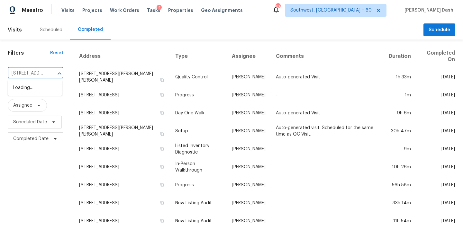
scroll to position [0, 56]
click at [34, 90] on li "4297 Canewood Ln, Indian Trail, NC 28079" at bounding box center [35, 88] width 55 height 11
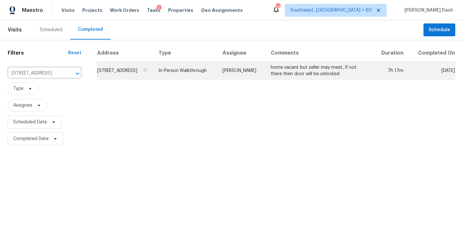
click at [218, 71] on td "In-Person Walkthrough" at bounding box center [186, 71] width 64 height 18
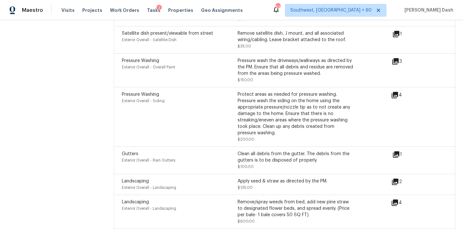
scroll to position [1986, 0]
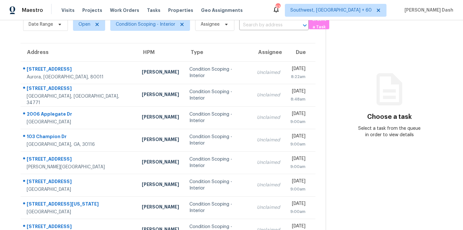
scroll to position [105, 0]
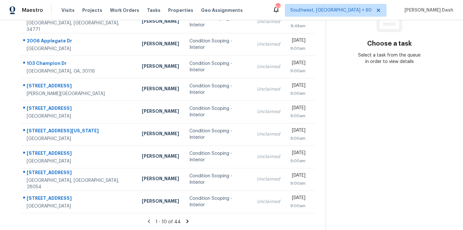
click at [188, 224] on icon at bounding box center [188, 222] width 6 height 6
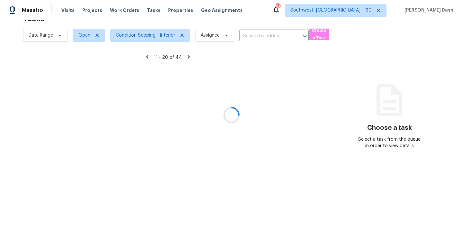
scroll to position [20, 0]
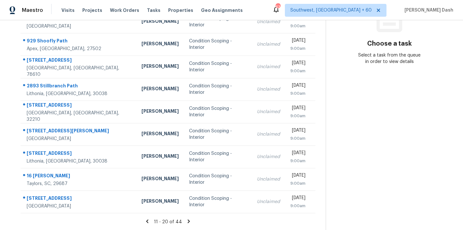
click at [188, 223] on icon at bounding box center [189, 222] width 6 height 6
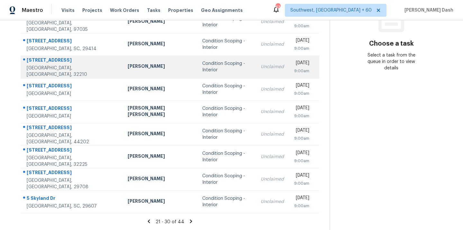
scroll to position [0, 0]
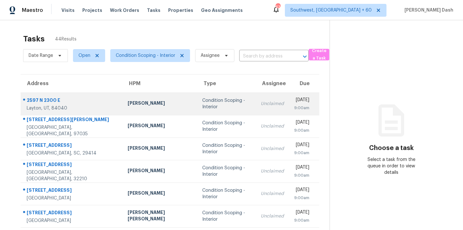
click at [197, 100] on td "Condition Scoping - Interior" at bounding box center [226, 104] width 59 height 23
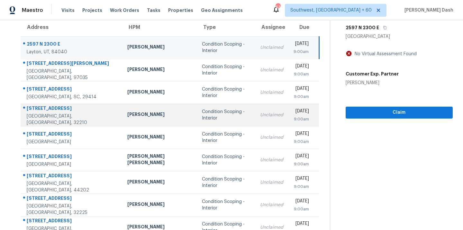
scroll to position [105, 0]
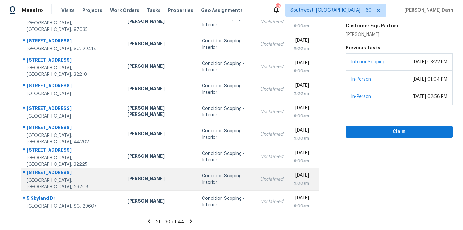
click at [197, 181] on td "Condition Scoping - Interior" at bounding box center [226, 179] width 58 height 23
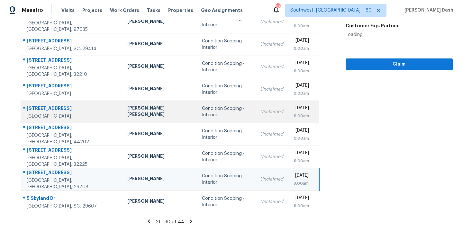
scroll to position [28, 0]
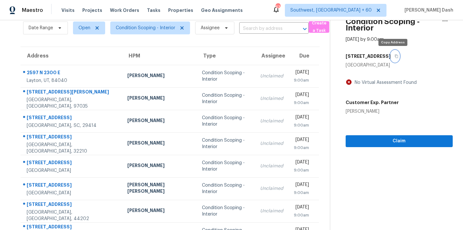
click at [391, 55] on button "button" at bounding box center [395, 57] width 9 height 12
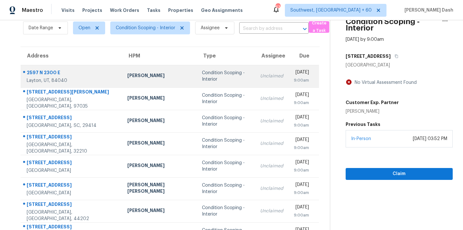
click at [197, 80] on td "Condition Scoping - Interior" at bounding box center [226, 76] width 58 height 23
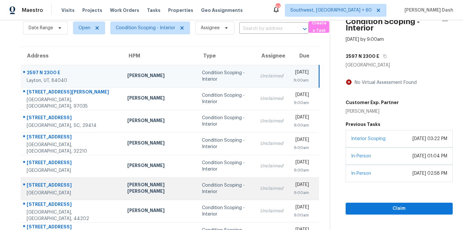
scroll to position [105, 0]
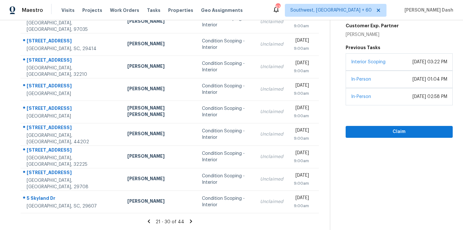
click at [190, 222] on icon at bounding box center [191, 222] width 2 height 4
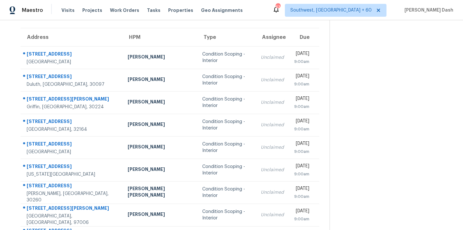
scroll to position [0, 0]
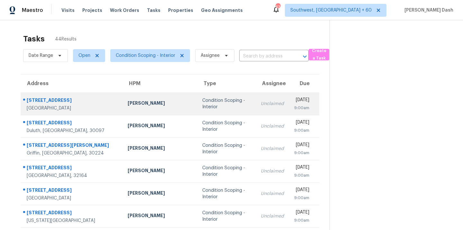
click at [202, 102] on div "Condition Scoping - Interior" at bounding box center [226, 104] width 48 height 13
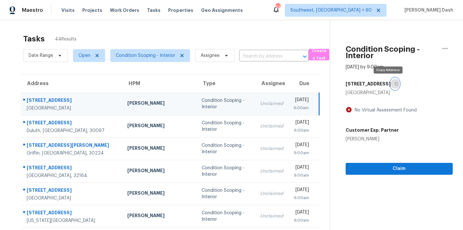
click at [395, 83] on icon "button" at bounding box center [397, 84] width 4 height 4
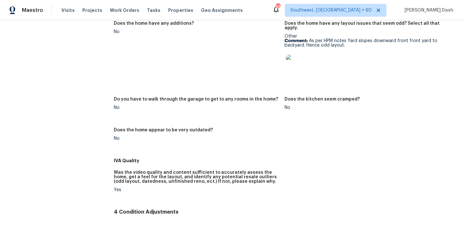
scroll to position [417, 0]
